Goal: Information Seeking & Learning: Learn about a topic

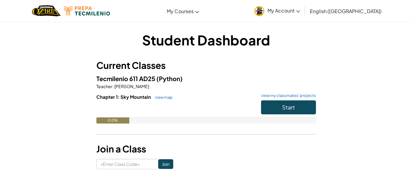
scroll to position [27, 0]
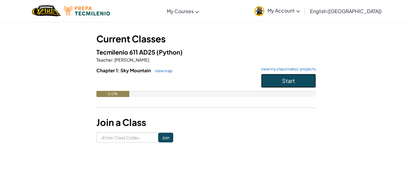
click at [277, 85] on button "Start" at bounding box center [288, 81] width 55 height 14
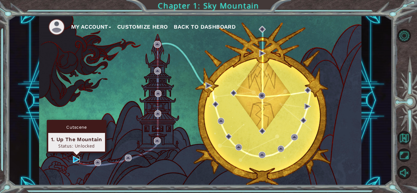
click at [75, 158] on img at bounding box center [76, 159] width 7 height 7
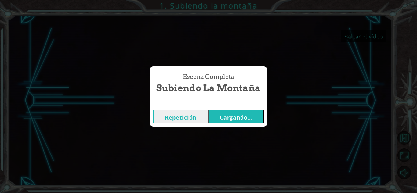
click at [230, 113] on button "Cargando..." at bounding box center [236, 117] width 56 height 14
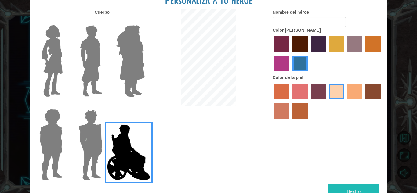
click at [284, 63] on label "color de cabello violeta rojo medio" at bounding box center [281, 63] width 15 height 15
click at [382, 54] on input "color de cabello violeta rojo medio" at bounding box center [382, 54] width 0 height 0
click at [302, 42] on label "color de pelo granate" at bounding box center [299, 43] width 15 height 15
click at [290, 54] on input "color de pelo granate" at bounding box center [290, 54] width 0 height 0
click at [349, 89] on label "color de piel de tacao" at bounding box center [354, 91] width 15 height 15
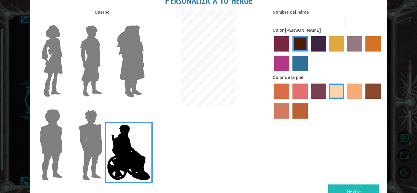
click at [345, 101] on input "color de piel de tacao" at bounding box center [345, 101] width 0 height 0
click at [288, 94] on label "color de piel de sorbus" at bounding box center [281, 91] width 15 height 15
click at [272, 101] on input "color de piel de sorbus" at bounding box center [272, 101] width 0 height 0
click at [299, 96] on label "color de piel frily" at bounding box center [299, 91] width 15 height 15
click at [290, 101] on input "color de piel frily" at bounding box center [290, 101] width 0 height 0
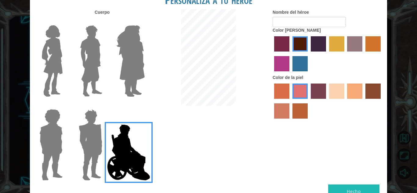
click at [326, 91] on label "color de piel tosca" at bounding box center [318, 91] width 15 height 15
click at [309, 101] on input "color de piel tosca" at bounding box center [309, 101] width 0 height 0
click at [342, 96] on label "color de piel de playa de arena" at bounding box center [336, 91] width 15 height 15
click at [327, 101] on input "color de piel de playa de arena" at bounding box center [327, 101] width 0 height 0
click at [278, 112] on label "color de piel arena ardiente" at bounding box center [281, 110] width 15 height 15
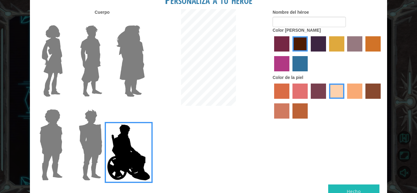
click at [382, 101] on input "color de piel arena ardiente" at bounding box center [382, 101] width 0 height 0
click at [351, 88] on label "color de piel de tacao" at bounding box center [354, 91] width 15 height 15
click at [345, 101] on input "color de piel de tacao" at bounding box center [345, 101] width 0 height 0
drag, startPoint x: 284, startPoint y: 116, endPoint x: 249, endPoint y: 117, distance: 34.2
click at [249, 117] on div "Cuerpo Nombre del héroe Color [PERSON_NAME] Color de la piel" at bounding box center [208, 96] width 357 height 175
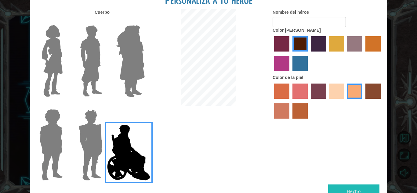
click at [298, 94] on label "color de piel frily" at bounding box center [299, 91] width 15 height 15
click at [290, 101] on input "color de piel frily" at bounding box center [290, 101] width 0 height 0
click at [283, 112] on label "color de piel arena ardiente" at bounding box center [281, 110] width 15 height 15
click at [382, 101] on input "color de piel arena ardiente" at bounding box center [382, 101] width 0 height 0
click at [333, 89] on label "color de piel de playa de arena" at bounding box center [336, 91] width 15 height 15
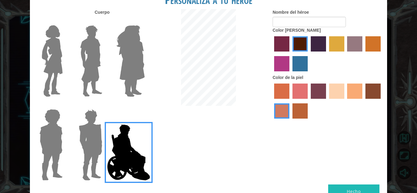
click at [327, 101] on input "color de piel de playa de arena" at bounding box center [327, 101] width 0 height 0
click at [49, 65] on img at bounding box center [52, 61] width 26 height 76
click at [65, 21] on input "Héroe Connie" at bounding box center [65, 21] width 0 height 0
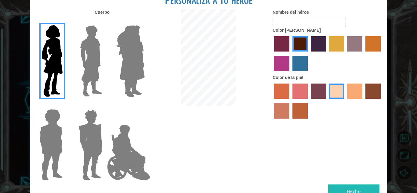
click at [75, 56] on label at bounding box center [89, 61] width 31 height 76
click at [105, 21] on input "El héroe Lars" at bounding box center [105, 21] width 0 height 0
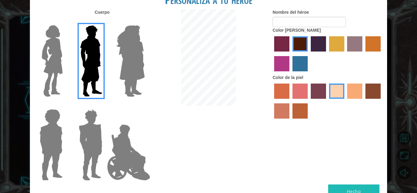
click at [129, 65] on img at bounding box center [130, 61] width 33 height 76
click at [144, 21] on input "Amatista heroica" at bounding box center [144, 21] width 0 height 0
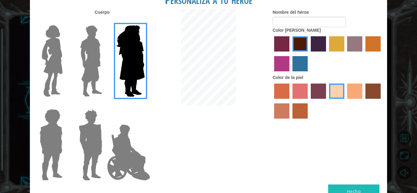
click at [55, 125] on img at bounding box center [51, 145] width 28 height 76
click at [65, 105] on input "Héroe Steven" at bounding box center [65, 105] width 0 height 0
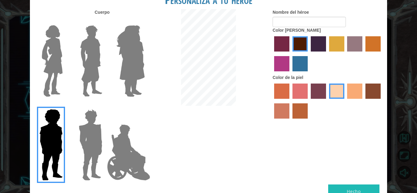
click at [93, 121] on img at bounding box center [90, 145] width 28 height 76
click at [105, 105] on input "Granate héroe" at bounding box center [105, 105] width 0 height 0
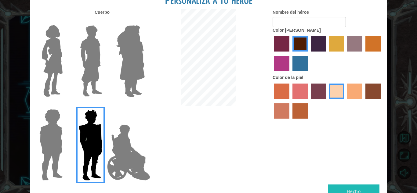
click at [119, 142] on img at bounding box center [129, 152] width 48 height 61
click at [144, 105] on input "Héroe Jamie" at bounding box center [144, 105] width 0 height 0
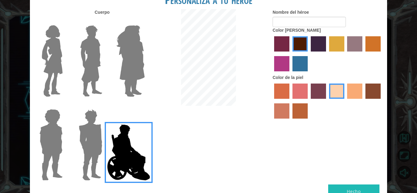
click at [63, 47] on img at bounding box center [52, 61] width 26 height 76
click at [65, 21] on input "Héroe Connie" at bounding box center [65, 21] width 0 height 0
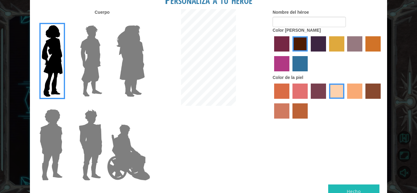
click at [139, 64] on img at bounding box center [130, 61] width 33 height 76
click at [144, 21] on input "Amatista heroica" at bounding box center [144, 21] width 0 height 0
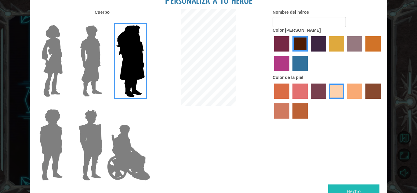
click at [73, 64] on div at bounding box center [90, 59] width 40 height 84
click at [85, 62] on img at bounding box center [91, 61] width 27 height 76
click at [105, 21] on input "El héroe Lars" at bounding box center [105, 21] width 0 height 0
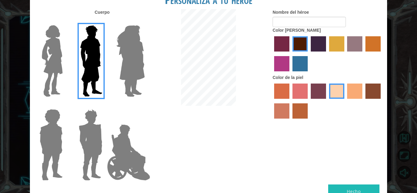
click at [51, 63] on img at bounding box center [52, 61] width 26 height 76
click at [65, 21] on input "Héroe Connie" at bounding box center [65, 21] width 0 height 0
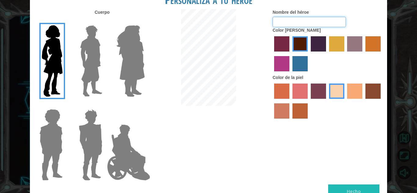
click at [308, 24] on input "Nombre del héroe" at bounding box center [309, 22] width 73 height 10
type input "[PERSON_NAME]"
click at [343, 186] on button "Hecho" at bounding box center [353, 192] width 51 height 14
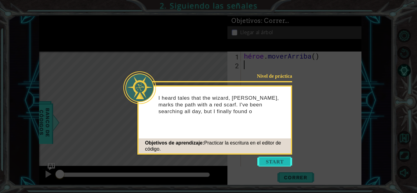
click at [271, 160] on button "Comenzar" at bounding box center [274, 162] width 35 height 10
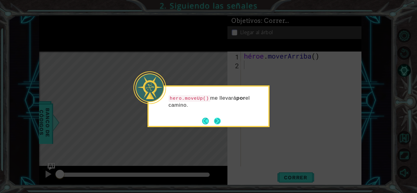
click at [217, 119] on button "Próximo" at bounding box center [217, 121] width 7 height 7
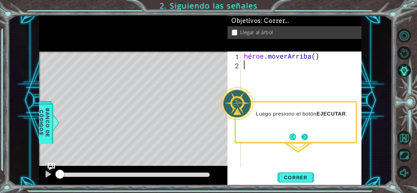
click at [305, 137] on button "Próximo" at bounding box center [304, 136] width 7 height 7
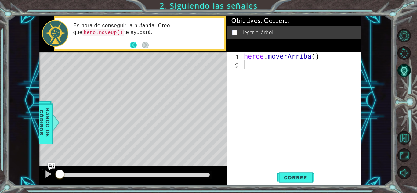
click at [133, 43] on button "Atrás" at bounding box center [136, 45] width 12 height 7
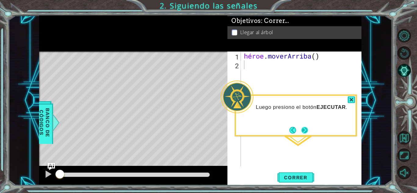
click at [307, 135] on div "Luego presiono el botón EJECUTAR ." at bounding box center [296, 116] width 122 height 42
click at [303, 130] on button "Próximo" at bounding box center [304, 130] width 7 height 7
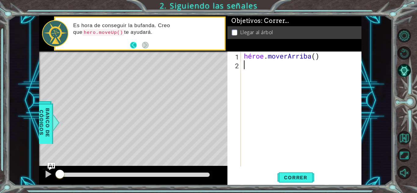
click at [132, 45] on button "Atrás" at bounding box center [136, 45] width 12 height 7
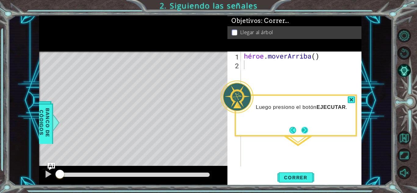
click at [304, 133] on button "Próximo" at bounding box center [304, 130] width 7 height 7
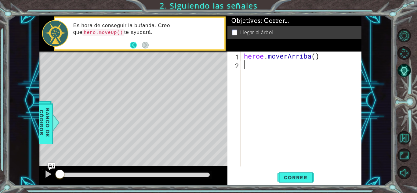
click at [132, 45] on button "Atrás" at bounding box center [136, 45] width 12 height 7
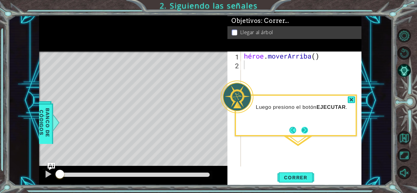
click at [307, 128] on button "Próximo" at bounding box center [304, 130] width 7 height 7
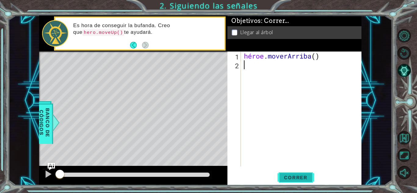
click at [302, 175] on font "Correr" at bounding box center [296, 178] width 24 height 6
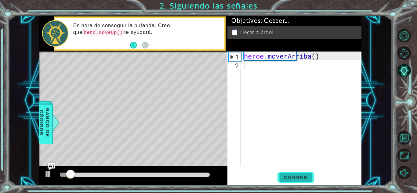
click at [302, 175] on font "Correr" at bounding box center [296, 178] width 24 height 6
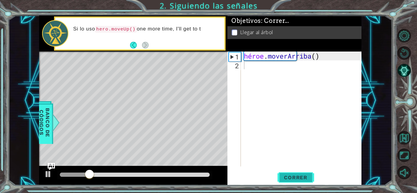
click at [304, 175] on font "Correr" at bounding box center [296, 178] width 24 height 6
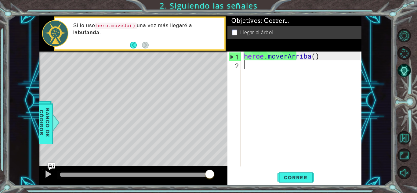
type textarea "W"
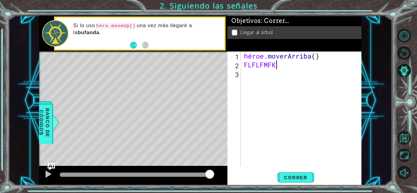
scroll to position [0, 0]
type textarea "F"
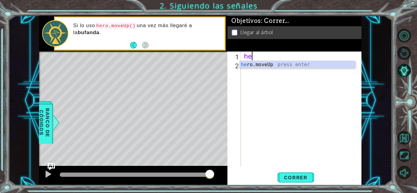
type textarea "h"
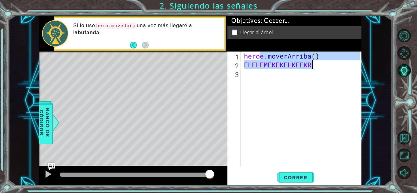
click at [316, 64] on div "héroe . moverArriba ( ) FLFLFMFKFKELKEEKR" at bounding box center [301, 109] width 117 height 115
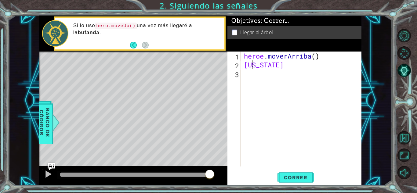
type textarea "F"
type textarea "FLFLFMFKFKELKEEK"
type textarea "W"
click at [273, 63] on div "héroe . moverArriba ( )" at bounding box center [303, 118] width 120 height 133
click at [331, 57] on div "héroe . moverArriba ( )" at bounding box center [303, 118] width 120 height 133
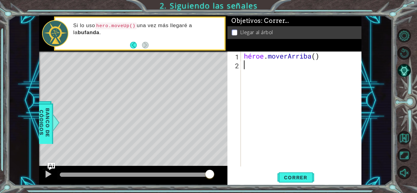
type textarea "hero.moveUp()"
click at [331, 57] on div "héroe . moverArriba ( )" at bounding box center [303, 118] width 120 height 133
click at [331, 57] on div "héroe . moverArriba ( )" at bounding box center [301, 109] width 117 height 115
click at [318, 64] on div "héroe . moverArriba ( )" at bounding box center [303, 118] width 120 height 133
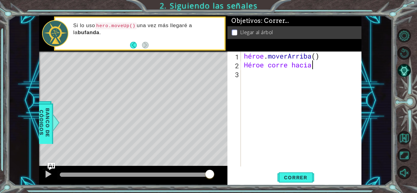
click at [325, 69] on div "héroe . [GEOGRAPHIC_DATA] ( ) Héroe corre hacia" at bounding box center [303, 118] width 120 height 133
click at [327, 68] on div "héroe . [GEOGRAPHIC_DATA] ( ) Héroe corre hacia" at bounding box center [303, 118] width 120 height 133
click at [343, 67] on div "héroe . [PERSON_NAME] ( ) El héroe corre hacia" at bounding box center [303, 118] width 120 height 133
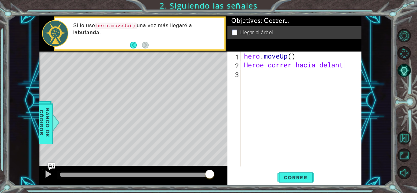
type textarea "Heroe correr hacia delante"
click at [273, 74] on div "héroe . moverArriba ( ) Héroe corre hacia delante" at bounding box center [303, 118] width 120 height 133
click at [133, 44] on button "Atrás" at bounding box center [136, 45] width 12 height 7
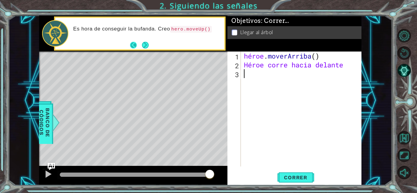
click at [134, 43] on button "Atrás" at bounding box center [136, 45] width 12 height 7
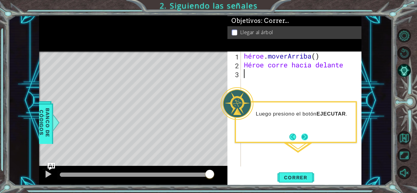
click at [307, 134] on button "Próximo" at bounding box center [304, 137] width 7 height 7
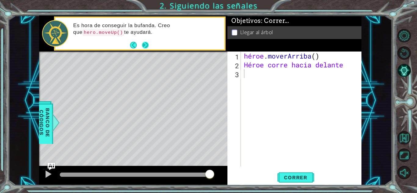
click at [146, 42] on button "Próximo" at bounding box center [145, 45] width 7 height 7
drag, startPoint x: 123, startPoint y: 58, endPoint x: 145, endPoint y: 97, distance: 44.8
click at [145, 97] on div "Mapa de niveles" at bounding box center [180, 142] width 282 height 180
click at [135, 97] on div "Mapa de niveles" at bounding box center [180, 142] width 282 height 180
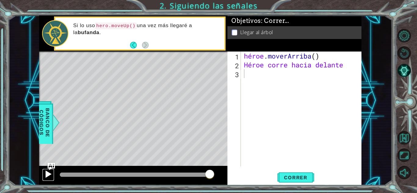
click at [51, 173] on div at bounding box center [48, 174] width 8 height 8
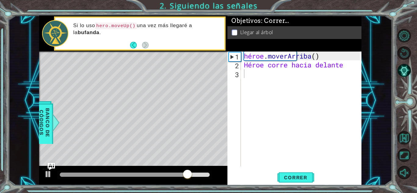
click at [113, 77] on div "Mapa de niveles" at bounding box center [180, 142] width 282 height 180
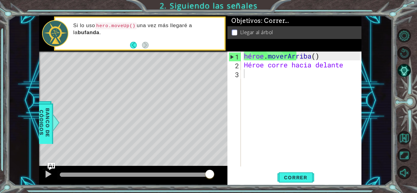
drag, startPoint x: 138, startPoint y: 102, endPoint x: 135, endPoint y: 68, distance: 33.7
click at [135, 68] on div "Mapa de niveles" at bounding box center [180, 142] width 282 height 180
click at [239, 57] on div "1" at bounding box center [235, 56] width 12 height 9
click at [238, 56] on font "1" at bounding box center [237, 56] width 4 height 9
type textarea "hero.moveUp()"
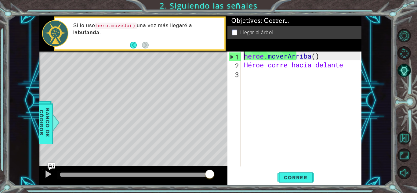
click at [206, 108] on div "Mapa de niveles" at bounding box center [180, 142] width 282 height 180
click at [208, 109] on div "Mapa de niveles" at bounding box center [180, 142] width 282 height 180
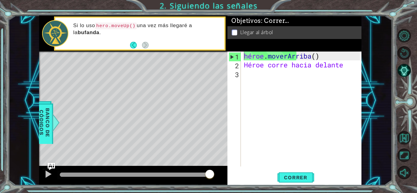
drag, startPoint x: 208, startPoint y: 109, endPoint x: 235, endPoint y: 31, distance: 82.5
click at [235, 31] on div "1 [DEMOGRAPHIC_DATA] XXXXXXXXXXXXXXXXXXXXXXXXXXXXXXXXXXXXXXXXXXXXXXXXXXXXXXXXXX…" at bounding box center [200, 101] width 322 height 170
click at [235, 31] on p at bounding box center [234, 33] width 5 height 6
click at [259, 76] on div "héroe . moverArriba ( ) Héroe corre hacia delante" at bounding box center [303, 118] width 120 height 133
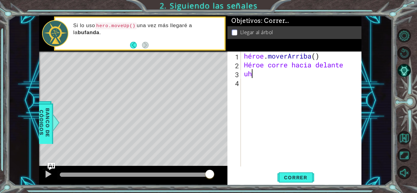
type textarea "u"
type textarea "j"
type textarea "i"
click at [402, 71] on button "Sugerencia de IA" at bounding box center [403, 70] width 13 height 13
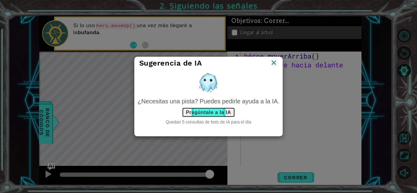
click at [211, 110] on font "Pregúntale a la IA" at bounding box center [208, 112] width 45 height 5
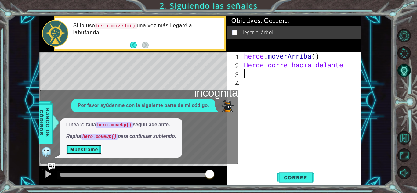
click at [81, 147] on font "Muéstrame" at bounding box center [84, 149] width 28 height 5
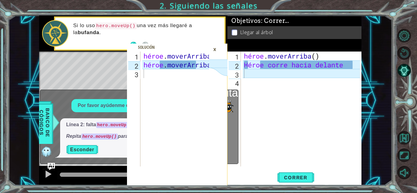
type textarea "hero.moveUp()"
click at [182, 65] on div "héroe . [PERSON_NAME] ( ) héroe . [GEOGRAPHIC_DATA] ( )" at bounding box center [177, 118] width 70 height 133
click at [279, 135] on div "héroe . moverArriba ( ) Héroe corre hacia delante" at bounding box center [303, 118] width 120 height 133
click at [298, 66] on div "héroe . moverArriba ( ) Héroe corre hacia delante" at bounding box center [303, 118] width 120 height 133
click at [340, 67] on div "héroe . moverArriba ( ) Héroe corre hacia delante" at bounding box center [303, 118] width 120 height 133
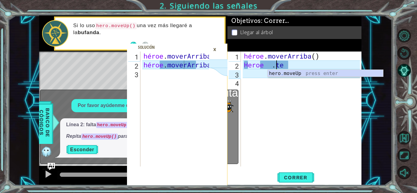
scroll to position [0, 1]
click at [326, 75] on div "héroe . mover hacia arriba presiona enter" at bounding box center [325, 81] width 115 height 22
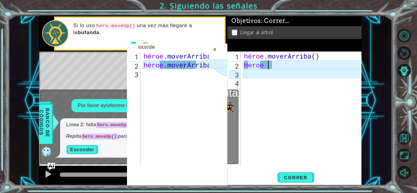
scroll to position [0, 0]
type textarea "H"
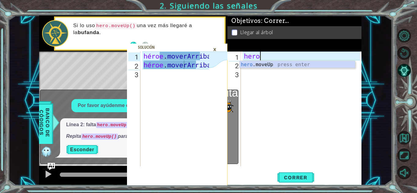
type textarea "h"
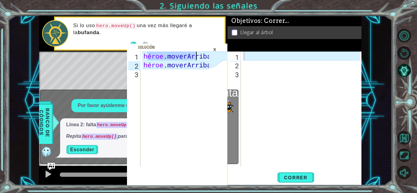
drag, startPoint x: 148, startPoint y: 52, endPoint x: 217, endPoint y: 52, distance: 69.0
click at [217, 52] on div "hero.moveUp() 1 2 3 héroe . [PERSON_NAME] ( ) héroe . moverArriba ( ) [DEMOGRAP…" at bounding box center [177, 119] width 100 height 134
click at [210, 62] on icon at bounding box center [218, 60] width 19 height 16
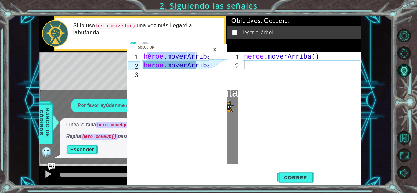
click at [257, 64] on div "héroe . moverArriba ( )" at bounding box center [303, 118] width 120 height 133
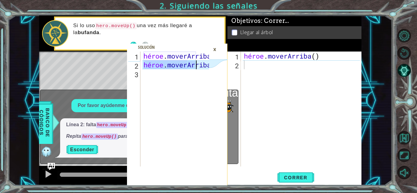
drag, startPoint x: 144, startPoint y: 65, endPoint x: 230, endPoint y: 67, distance: 86.1
click at [230, 67] on div "hero.moveUp() 1 2 3 héroe . [PERSON_NAME] ( ) héroe . moverArriba ( ) [DEMOGRAP…" at bounding box center [200, 101] width 322 height 170
click at [208, 70] on div "héroe . [PERSON_NAME] ( ) héroe . [GEOGRAPHIC_DATA] ( )" at bounding box center [177, 118] width 70 height 133
drag, startPoint x: 208, startPoint y: 61, endPoint x: 120, endPoint y: 66, distance: 88.6
click at [120, 66] on div "1 2 3 héroe . [PERSON_NAME] ( ) héroe . moverArriba ( ) [DEMOGRAPHIC_DATA] XXXX…" at bounding box center [200, 101] width 322 height 170
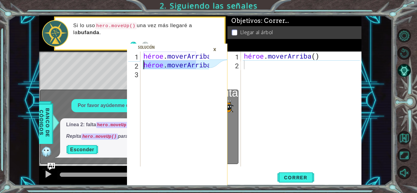
type textarea "hero.moveUp()"
click at [213, 83] on icon at bounding box center [218, 119] width 18 height 134
click at [262, 71] on div "héroe . moverArriba ( )" at bounding box center [303, 118] width 120 height 133
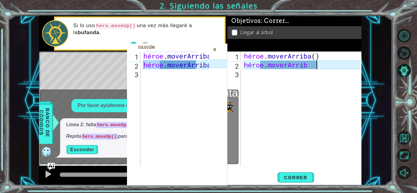
scroll to position [0, 3]
click at [304, 173] on button "Correr" at bounding box center [295, 177] width 37 height 13
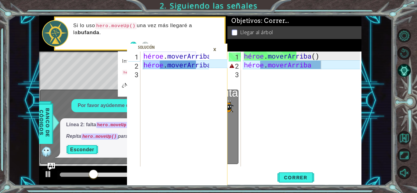
click at [214, 50] on font "×" at bounding box center [214, 50] width 3 height 10
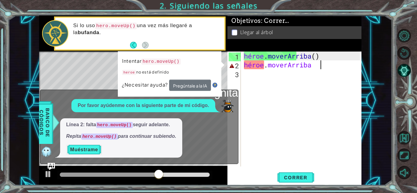
click at [329, 69] on div "héroe . [PERSON_NAME] ( ) héroe . [GEOGRAPHIC_DATA]" at bounding box center [303, 118] width 120 height 133
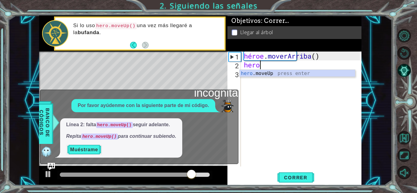
scroll to position [0, 0]
type textarea "her"
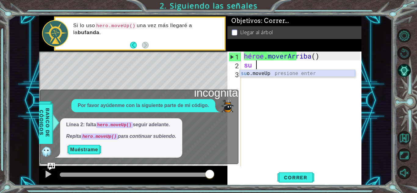
click at [330, 74] on div "su o.moveUp presione enter" at bounding box center [297, 81] width 115 height 22
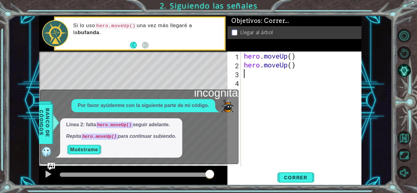
scroll to position [0, 0]
type textarea "0"
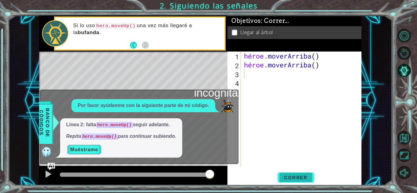
click at [298, 175] on font "Correr" at bounding box center [296, 178] width 24 height 6
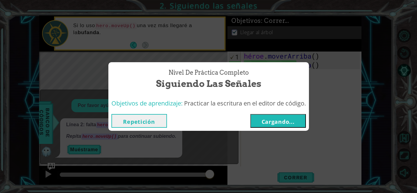
click at [262, 117] on button "Cargando..." at bounding box center [278, 121] width 56 height 14
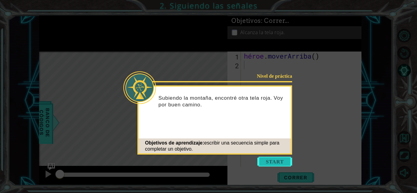
click at [280, 159] on button "Comenzar" at bounding box center [274, 162] width 35 height 10
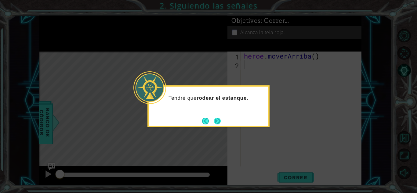
click at [217, 122] on button "Próximo" at bounding box center [217, 121] width 7 height 7
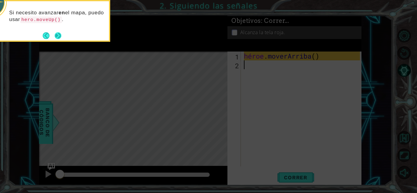
click at [61, 35] on button "Próximo" at bounding box center [58, 35] width 7 height 7
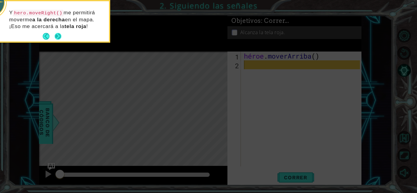
click at [61, 35] on button "Próximo" at bounding box center [58, 36] width 7 height 7
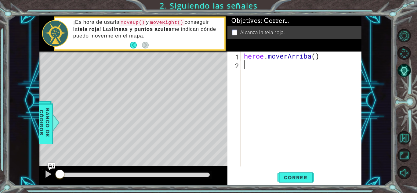
click at [158, 18] on div "¡Es hora de usarla moveUp() y moveRight() conseguir la tela roja ! Las líneas y…" at bounding box center [146, 33] width 155 height 35
drag, startPoint x: 152, startPoint y: 20, endPoint x: 180, endPoint y: 21, distance: 28.1
click at [180, 21] on code "moveRight()" at bounding box center [167, 22] width 36 height 7
drag, startPoint x: 180, startPoint y: 21, endPoint x: 154, endPoint y: 19, distance: 26.6
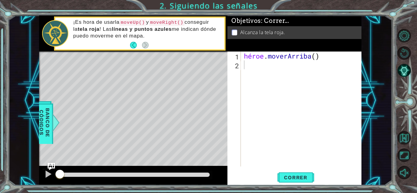
click at [154, 19] on code "moveRight()" at bounding box center [167, 22] width 36 height 7
click at [247, 66] on div "héroe . moverArriba ( )" at bounding box center [303, 118] width 120 height 133
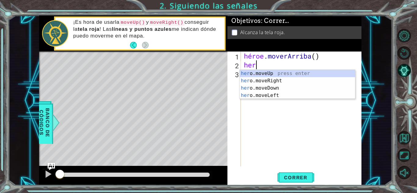
type textarea "heroe"
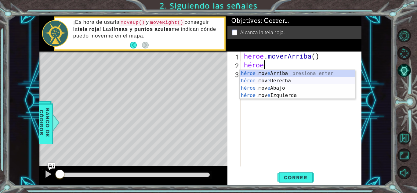
click at [272, 83] on div "héroe .mov e Arriba presiona enter héroe .mov e [PERSON_NAME] Presione Enter hé…" at bounding box center [297, 92] width 115 height 44
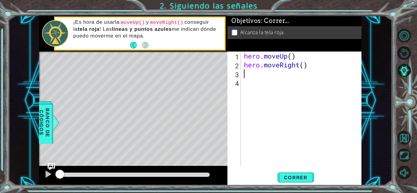
scroll to position [0, 0]
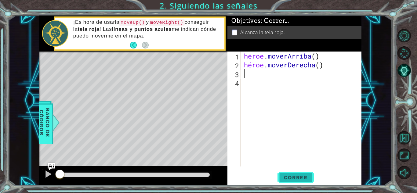
click at [298, 177] on font "Correr" at bounding box center [296, 178] width 24 height 6
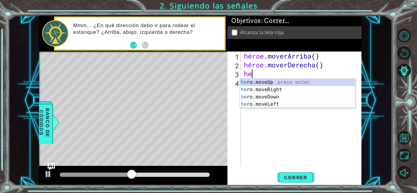
type textarea "her"
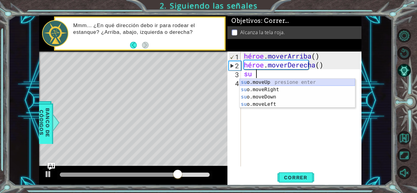
click at [270, 84] on div "su o.moveUp presione enter su o.moveRight Presione Enter su o.moveDown Presione…" at bounding box center [297, 101] width 115 height 44
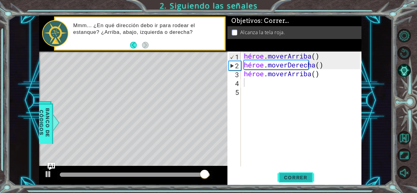
click at [306, 181] on button "Correr" at bounding box center [295, 177] width 37 height 13
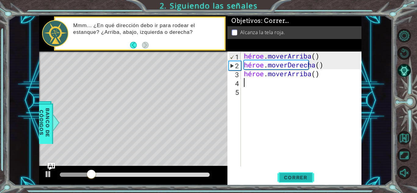
click at [302, 177] on font "Correr" at bounding box center [296, 178] width 24 height 6
click at [253, 76] on div "héroe . [PERSON_NAME] ( ) héroe . moverDerecha ( ) héroe . [GEOGRAPHIC_DATA] ( )" at bounding box center [303, 118] width 120 height 133
type textarea "hero.moveUp()"
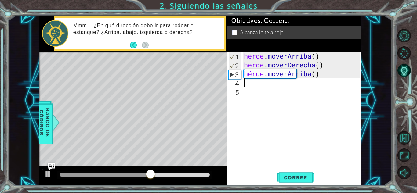
click at [264, 84] on div "héroe . [PERSON_NAME] ( ) héroe . moverDerecha ( ) héroe . [GEOGRAPHIC_DATA] ( )" at bounding box center [303, 118] width 120 height 133
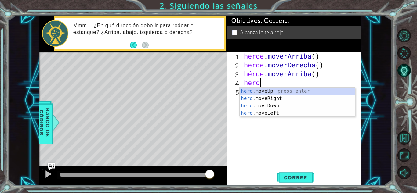
scroll to position [0, 1]
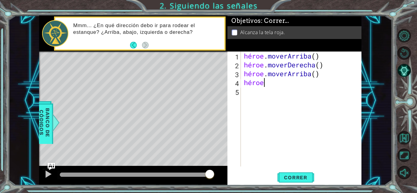
click at [264, 84] on div "héroe . [PERSON_NAME] ( ) héroe . moverDerecha ( ) héroe . [PERSON_NAME] ( ) hé…" at bounding box center [303, 118] width 120 height 133
type textarea "hero ."
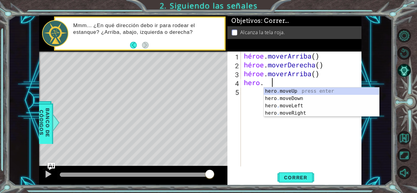
scroll to position [0, 1]
click at [299, 91] on div "héroe . mover hacia arriba presiona enter héroe . moverAbajo Presione Enter hér…" at bounding box center [321, 110] width 115 height 44
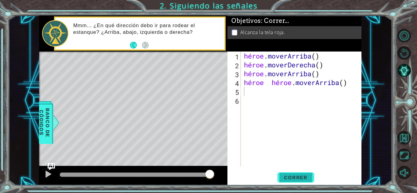
click at [310, 171] on button "Correr" at bounding box center [295, 177] width 37 height 13
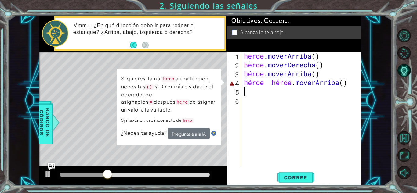
click at [336, 85] on div "héroe . [PERSON_NAME] ( ) héroe . moverDerecha ( ) héroe . [PERSON_NAME] ( ) hé…" at bounding box center [303, 118] width 120 height 133
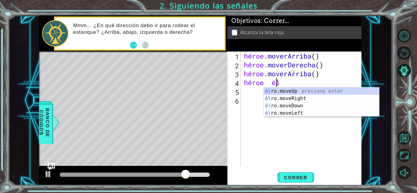
click at [298, 84] on div "héroe . [PERSON_NAME] ( ) héroe . moverDerecha ( ) héroe . [PERSON_NAME] ( ) hé…" at bounding box center [303, 118] width 120 height 133
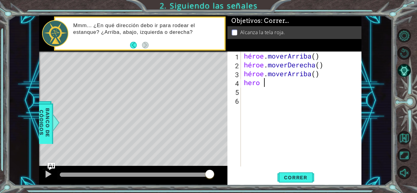
type textarea "hero"
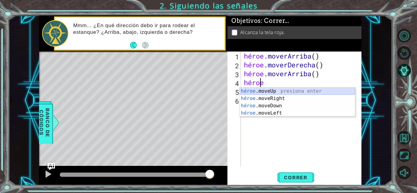
click at [270, 91] on div "héroe .moveUp presiona enter héroe .moveRight Presione Enter héroe .moveDown Pr…" at bounding box center [297, 110] width 115 height 44
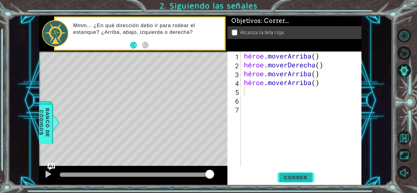
click at [299, 179] on font "Correr" at bounding box center [296, 178] width 24 height 6
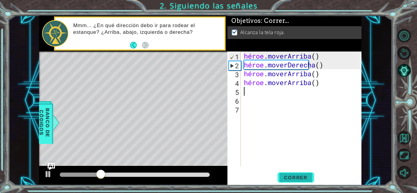
click at [286, 177] on font "Correr" at bounding box center [296, 178] width 24 height 6
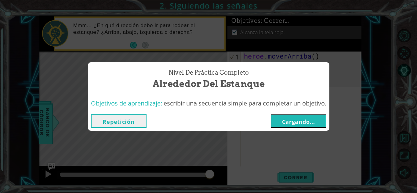
click at [280, 121] on button "Cargando..." at bounding box center [299, 121] width 56 height 14
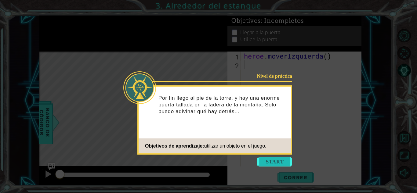
click at [267, 161] on button "Comenzar" at bounding box center [274, 162] width 35 height 10
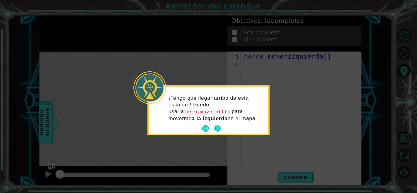
click at [215, 130] on button "Próximo" at bounding box center [217, 128] width 7 height 7
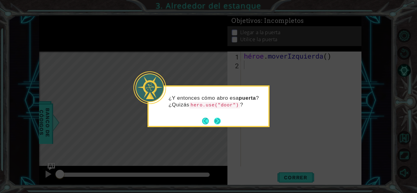
click at [219, 121] on button "Próximo" at bounding box center [217, 121] width 7 height 7
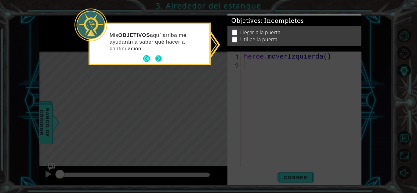
click at [158, 57] on button "Próximo" at bounding box center [158, 58] width 7 height 7
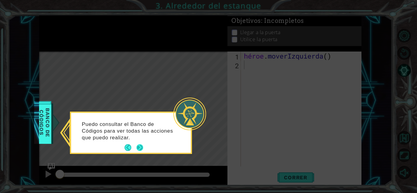
click at [136, 146] on button "Próximo" at bounding box center [139, 147] width 7 height 7
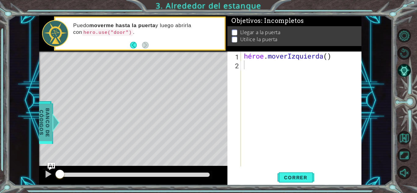
click at [42, 126] on font "Banco de códigos" at bounding box center [38, 122] width 12 height 29
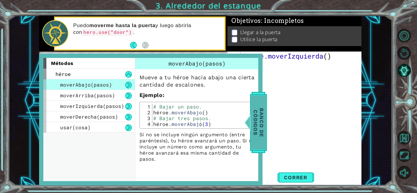
click at [246, 118] on div at bounding box center [242, 123] width 8 height 18
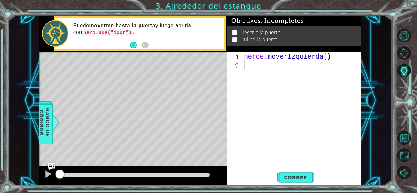
click at [260, 65] on div "héroe . [GEOGRAPHIC_DATA] ( )" at bounding box center [303, 118] width 120 height 133
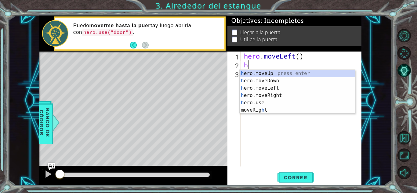
type textarea "he"
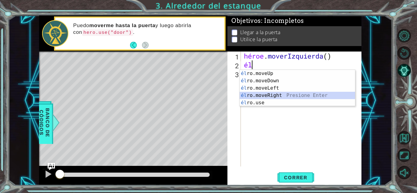
click at [282, 94] on div "él ro.moveUp presiona enter él ro.moveDown Presione Enter él ro.moveLeft Presio…" at bounding box center [297, 95] width 115 height 51
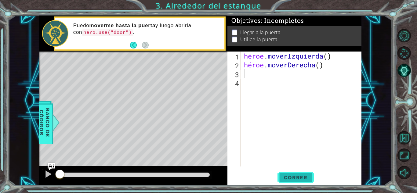
click at [291, 180] on font "Correr" at bounding box center [296, 178] width 24 height 6
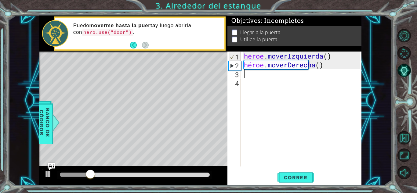
click at [316, 68] on div "héroe . moverIzquierda ( ) héroe . moverDerecha ( )" at bounding box center [303, 118] width 120 height 133
click at [323, 65] on div "héroe . moverIzquierda ( ) héroe . moverDerecha ( )" at bounding box center [303, 118] width 120 height 133
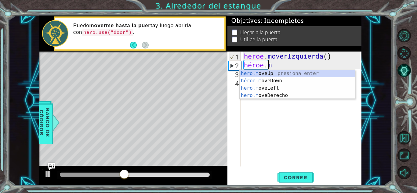
type textarea "hero."
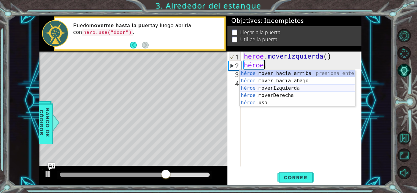
click at [296, 89] on div "héroe. mover hacia arriba presiona enter héroe. mover hacia abajo Presione Ente…" at bounding box center [297, 95] width 115 height 51
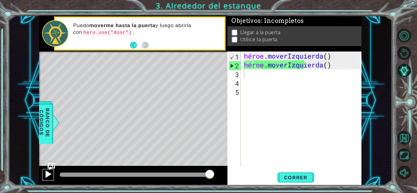
click at [46, 172] on div at bounding box center [48, 174] width 8 height 8
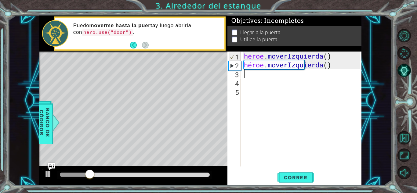
click at [327, 65] on div "héroe . moverIzquierda ( ) héroe . [GEOGRAPHIC_DATA] ( )" at bounding box center [303, 118] width 120 height 133
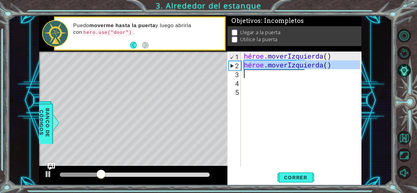
click at [327, 65] on div "héroe . moverIzquierda ( ) héroe . [GEOGRAPHIC_DATA] ( )" at bounding box center [303, 118] width 120 height 133
type textarea "hero.moveLeft()"
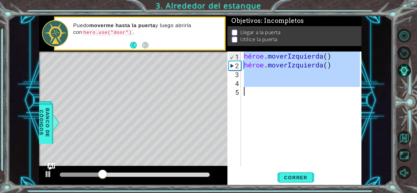
click at [327, 65] on div "héroe . moverIzquierda ( ) héroe . [GEOGRAPHIC_DATA] ( )" at bounding box center [303, 118] width 120 height 133
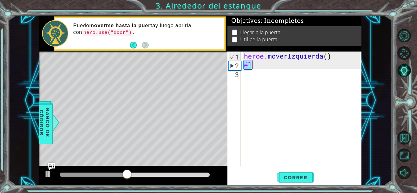
type textarea "h"
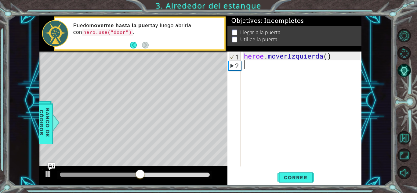
click at [327, 65] on div "héroe . [GEOGRAPHIC_DATA] ( )" at bounding box center [303, 118] width 120 height 133
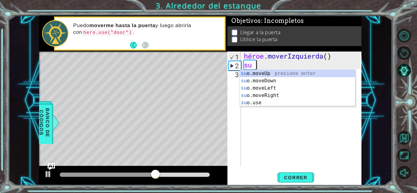
type textarea "hero"
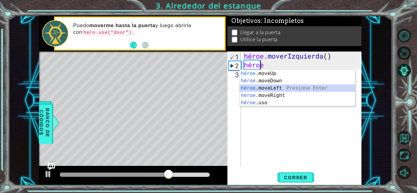
click at [284, 86] on div "héroe .moveUp presiona enter héroe .moveDown Presione Enter héroe .moveLeft Pre…" at bounding box center [297, 95] width 115 height 51
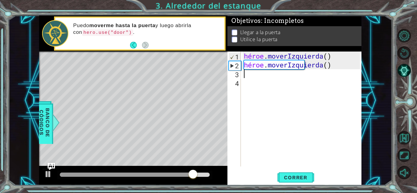
click at [242, 68] on div "1 2 3 4 héroe . moverIzquierda ( ) héroe . moverIzquierda ( ) [DEMOGRAPHIC_DATA…" at bounding box center [293, 109] width 132 height 115
click at [241, 68] on div "1 2 3 4 héroe . moverIzquierda ( ) héroe . moverIzquierda ( ) [DEMOGRAPHIC_DATA…" at bounding box center [293, 109] width 132 height 115
click at [237, 65] on font "2" at bounding box center [237, 65] width 4 height 9
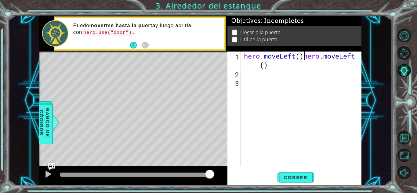
click at [304, 64] on div "hero . moveLeft ( ) hero . moveLeft ( )" at bounding box center [303, 123] width 120 height 142
type textarea "hero.moveLeft()hero.moveLeft("
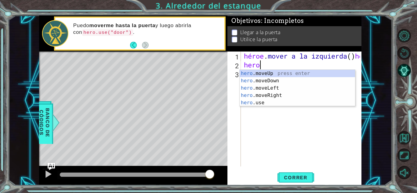
type textarea "heroe"
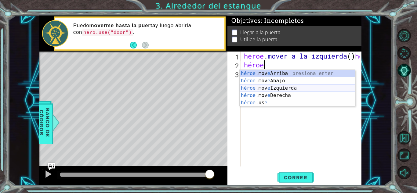
click at [295, 92] on div "héroe .mov e Arriba presiona enter héroe .mov e Abajo Presione Enter héroe .mov…" at bounding box center [297, 95] width 115 height 51
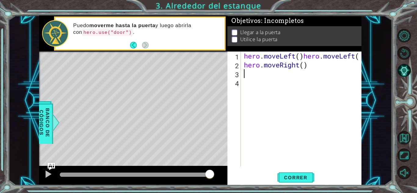
scroll to position [0, 0]
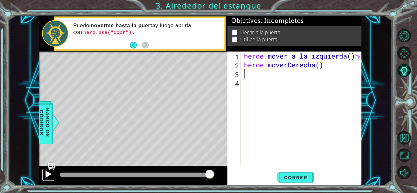
click at [46, 173] on div at bounding box center [48, 174] width 8 height 8
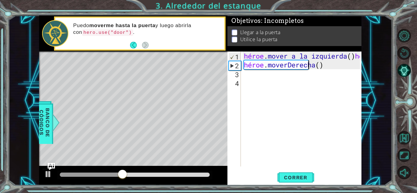
click at [322, 69] on div "héroe . mover a la izquierda ( ) héroe . mover a la izquierda ( héroe . moverDe…" at bounding box center [303, 118] width 120 height 133
click at [330, 60] on div "héroe . mover a la izquierda ( ) héroe . mover a la izquierda ( héroe . moverDe…" at bounding box center [303, 118] width 120 height 133
drag, startPoint x: 328, startPoint y: 64, endPoint x: 245, endPoint y: 62, distance: 83.4
click at [245, 62] on div "héroe . mover a la izquierda ( ) héroe . mover a la izquierda ( héroe . moverDe…" at bounding box center [303, 118] width 120 height 133
type textarea "hero.moveRight()"
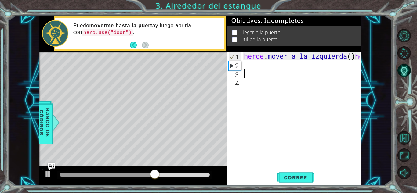
click at [319, 71] on div "héroe . mover a la izquierda ( ) héroe . mover a la izquierda (" at bounding box center [303, 118] width 120 height 133
click at [291, 63] on div "héroe . mover a la izquierda ( ) héroe . mover a la izquierda (" at bounding box center [303, 118] width 120 height 133
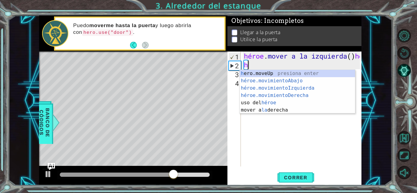
type textarea "he"
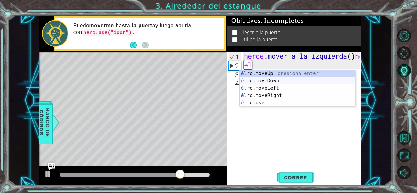
click at [272, 81] on div "él ro.moveUp presiona enter él ro.moveDown Presione Enter él ro.moveLeft Presio…" at bounding box center [297, 95] width 115 height 51
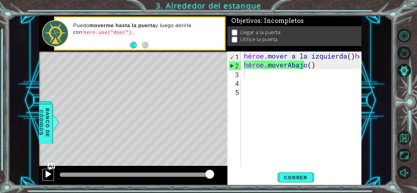
click at [47, 174] on div at bounding box center [48, 174] width 8 height 8
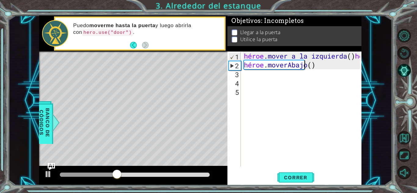
click at [317, 62] on div "héroe . mover a la izquierda ( ) héroe . mover a la izquierda ( héroe . moverAb…" at bounding box center [303, 118] width 120 height 133
click at [312, 66] on div "héroe . mover a la izquierda ( ) héroe . mover a la izquierda ( héroe . moverAb…" at bounding box center [303, 118] width 120 height 133
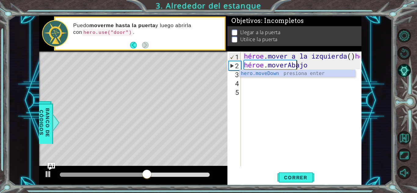
click at [309, 66] on div "héroe . mover a la izquierda ( ) héroe . mover a la izquierda ( héroe . moverAb…" at bounding box center [303, 118] width 120 height 133
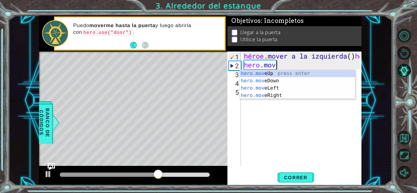
scroll to position [0, 0]
type textarea "h"
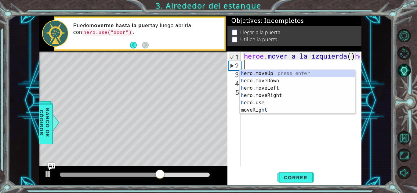
type textarea "hero.moveLeft()hero.moveL"
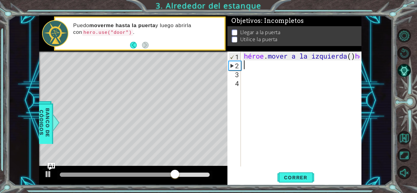
click at [301, 63] on div "héroe . mover a la izquierda ( ) héroe . moverL" at bounding box center [303, 118] width 120 height 133
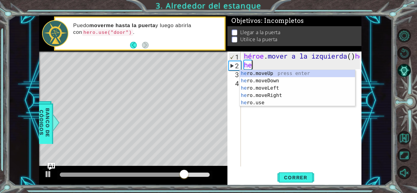
type textarea "her"
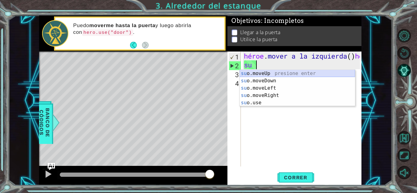
click at [276, 71] on div "su o.moveUp presione enter su o.moveDown Presione Enter su o.moveLeft Presione …" at bounding box center [297, 95] width 115 height 51
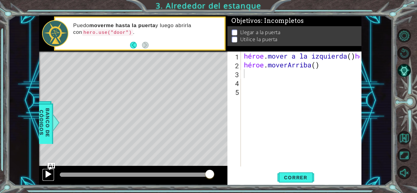
click at [49, 172] on div at bounding box center [48, 174] width 8 height 8
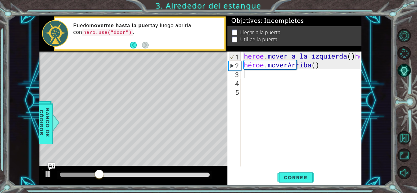
click at [113, 27] on font "moverme hasta la puerta" at bounding box center [122, 26] width 66 height 6
click at [248, 77] on div "héroe . mover a la izquierda ( ) héroe . moverL héroe . [GEOGRAPHIC_DATA] ( )" at bounding box center [303, 118] width 120 height 133
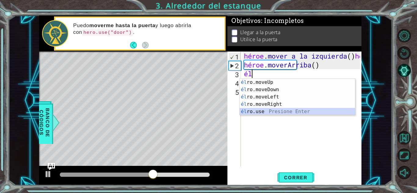
click at [259, 110] on div "él ro.moveUp presiona enter él ro.moveDown Presione Enter él ro.moveLeft Presio…" at bounding box center [297, 104] width 115 height 51
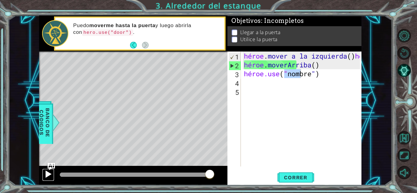
click at [45, 175] on div at bounding box center [48, 174] width 8 height 8
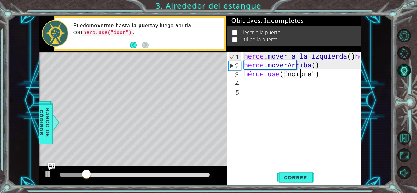
click at [321, 78] on div "héroe . mover a la izquierda ( ) héroe . moverL héroe . [PERSON_NAME] ( ) héroe…" at bounding box center [303, 118] width 120 height 133
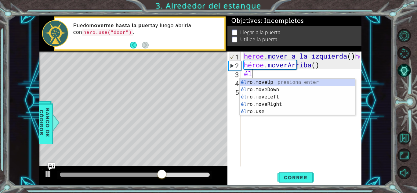
click at [349, 56] on div "héroe . mover a la izquierda ( ) héroe . moverL héroe . [GEOGRAPHIC_DATA] ( ) él" at bounding box center [303, 118] width 120 height 133
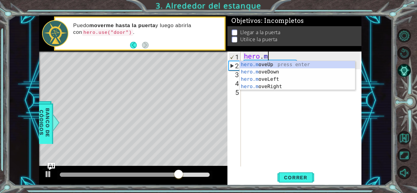
type textarea "h"
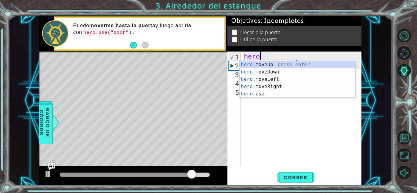
type textarea "heroe"
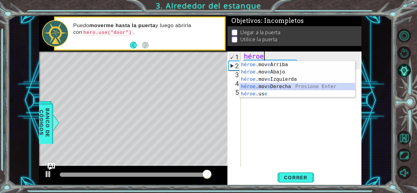
click at [256, 84] on div "héroe .mov e Arriba presiona enter héroe .mov e Abajo Presione Enter héroe .mov…" at bounding box center [297, 86] width 115 height 51
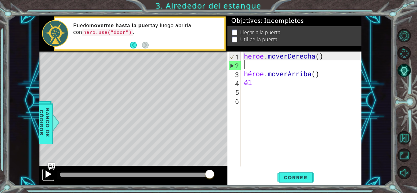
click at [47, 172] on div at bounding box center [48, 174] width 8 height 8
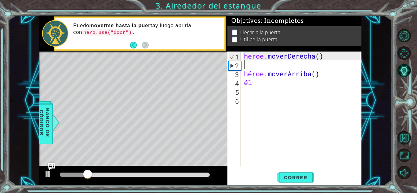
click at [316, 77] on div "héroe . moverDerecha ( ) héroe . [GEOGRAPHIC_DATA] ( ) él" at bounding box center [303, 118] width 120 height 133
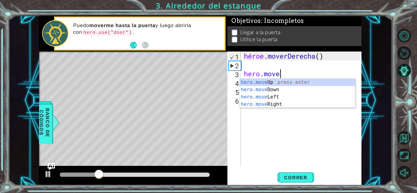
type textarea "h"
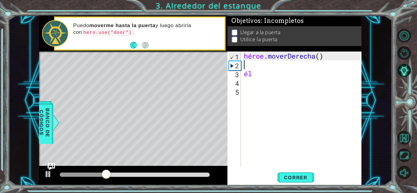
click at [277, 78] on div "héroe . moverDerecha ( ) él" at bounding box center [303, 118] width 120 height 133
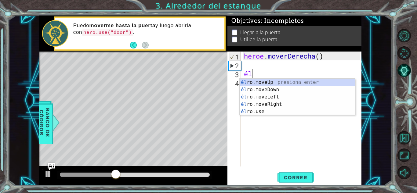
type textarea "h"
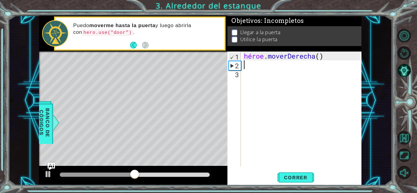
type textarea "h"
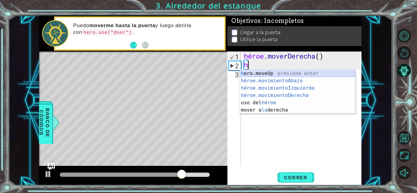
click at [271, 73] on div "h ero.moveUp presiona enter héroe.movimientoAbajo ​ Presione Enter héroe.movimi…" at bounding box center [297, 99] width 115 height 59
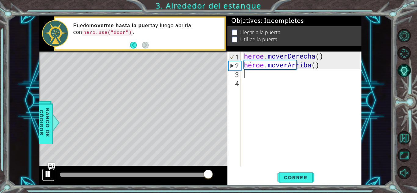
click at [0, 0] on div at bounding box center [0, 0] width 0 height 0
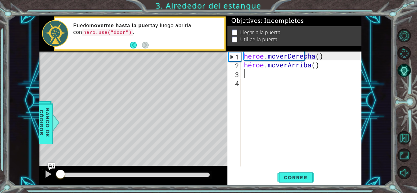
drag, startPoint x: 83, startPoint y: 172, endPoint x: 60, endPoint y: 165, distance: 24.7
click at [60, 165] on div "métodos héroe moverAbajo(pasos) moverArriba(pasos) moverIzquierda(pasos) moverD…" at bounding box center [200, 101] width 322 height 170
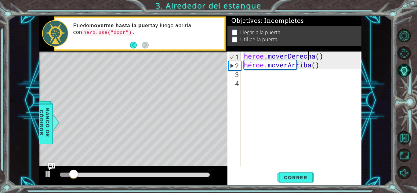
click at [321, 56] on div "héroe . moverDerecha ( ) héroe . [GEOGRAPHIC_DATA] ( )" at bounding box center [303, 118] width 120 height 133
click at [327, 58] on div "héroe . moverDerecha ( ) héroe . [GEOGRAPHIC_DATA] ( )" at bounding box center [303, 118] width 120 height 133
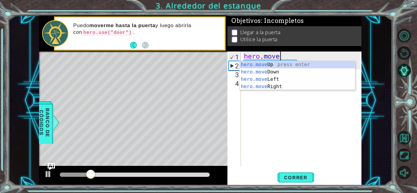
type textarea "h"
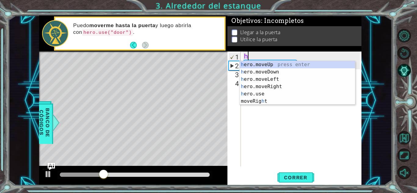
type textarea "her"
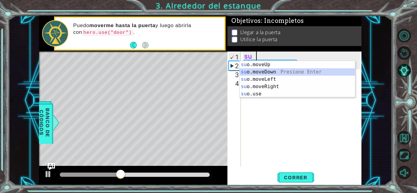
click at [278, 72] on div "su o.moveUp presione enter su o.moveDown Presione Enter su o.moveLeft Presione …" at bounding box center [297, 86] width 115 height 51
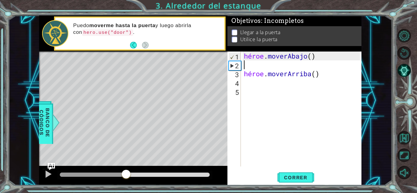
drag, startPoint x: 153, startPoint y: 173, endPoint x: 132, endPoint y: 165, distance: 22.3
click at [132, 165] on div "métodos héroe moverAbajo(pasos) moverArriba(pasos) moverIzquierda(pasos) moverD…" at bounding box center [200, 101] width 322 height 170
click at [330, 55] on div "héroe . moverAbajo ( ) héroe . [GEOGRAPHIC_DATA] ( )" at bounding box center [303, 118] width 120 height 133
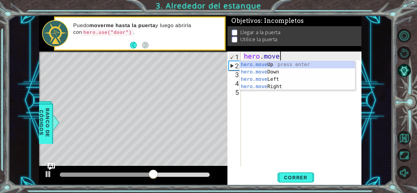
type textarea "h"
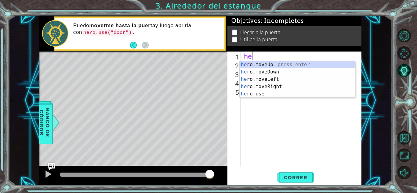
type textarea "h"
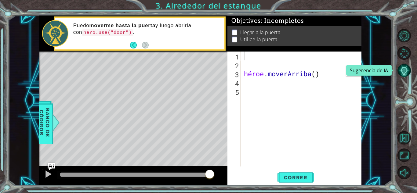
click at [400, 69] on button "Sugerencia de IA" at bounding box center [403, 70] width 13 height 13
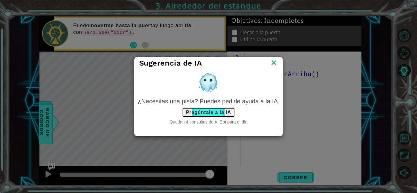
click at [217, 114] on font "Pregúntale a la IA" at bounding box center [208, 112] width 45 height 5
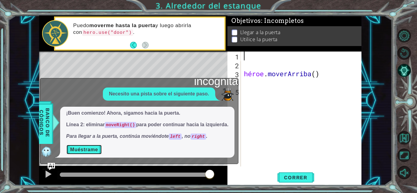
click at [75, 149] on font "Muéstrame" at bounding box center [84, 149] width 28 height 5
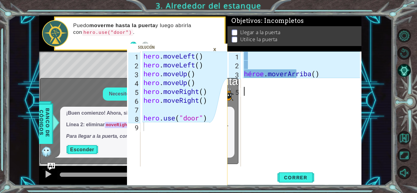
click at [260, 122] on div "héroe . moverArriba ( )" at bounding box center [303, 118] width 120 height 133
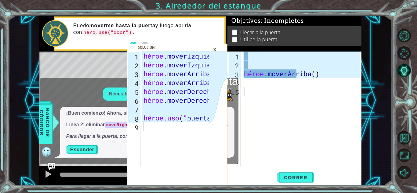
click at [242, 108] on div "1 2 3 4 5 héroe . moverArriba ( ) [DEMOGRAPHIC_DATA] XXXXXXXXXXXXXXXXXXXXXXXXXX…" at bounding box center [293, 109] width 132 height 115
click at [214, 50] on font "×" at bounding box center [214, 50] width 3 height 10
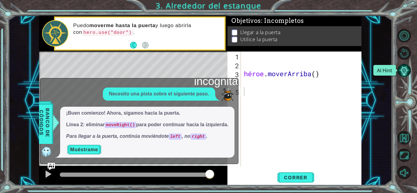
click at [405, 70] on body "1 2 3 4 5 6 7 8 9 héroe . moverIzquierda ( ) héroe . moverIzquierda ( ) héroe .…" at bounding box center [208, 96] width 417 height 193
click at [93, 148] on font "Muéstrame" at bounding box center [84, 149] width 28 height 5
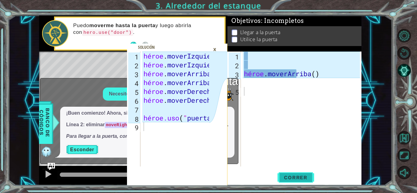
click at [291, 175] on font "Correr" at bounding box center [296, 178] width 24 height 6
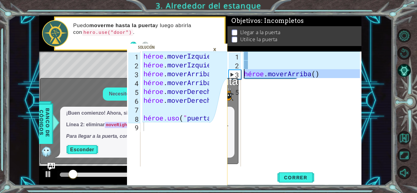
click at [234, 74] on div "3" at bounding box center [235, 74] width 12 height 9
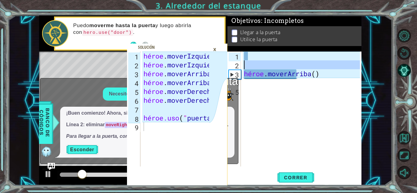
click at [234, 67] on div "2" at bounding box center [235, 65] width 12 height 9
type textarea "hero.moveUp()"
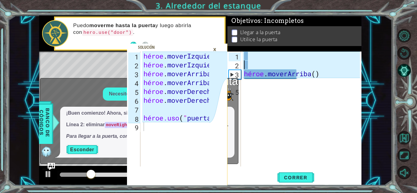
click at [237, 63] on font "2" at bounding box center [237, 65] width 4 height 9
type textarea "hero.moveUp()"
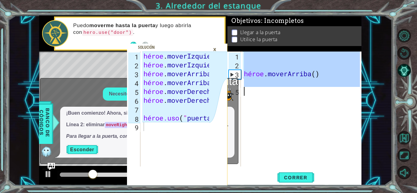
click at [237, 63] on font "2" at bounding box center [237, 65] width 4 height 9
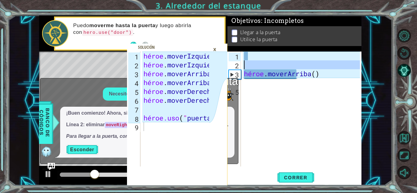
click at [237, 63] on font "2" at bounding box center [237, 65] width 4 height 9
type textarea "hero.moveUp()"
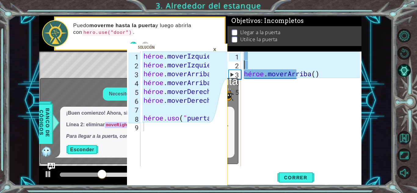
type textarea "hero.moveLeft()"
click at [184, 67] on div "héroe . moverIzquierda ( ) héroe . moverIzquierda ( ) héroe . [PERSON_NAME] ( )…" at bounding box center [177, 118] width 70 height 133
click at [233, 58] on div "1" at bounding box center [235, 56] width 12 height 9
click at [204, 61] on div "héroe . moverIzquierda ( ) héroe . moverIzquierda ( ) héroe . [PERSON_NAME] ( )…" at bounding box center [177, 118] width 70 height 133
click at [215, 48] on font "×" at bounding box center [214, 50] width 3 height 10
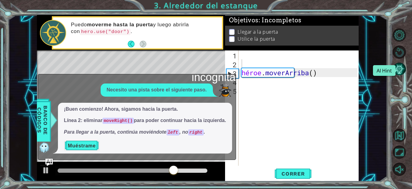
click at [403, 66] on body "hero.moveLeft() 1 2 3 4 5 6 7 8 9 héroe . moverIzquierda ( ) héroe . moverIzqui…" at bounding box center [206, 94] width 412 height 189
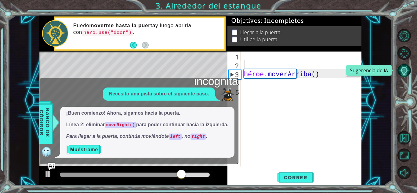
click at [403, 66] on button "Sugerencia de IA" at bounding box center [403, 70] width 13 height 13
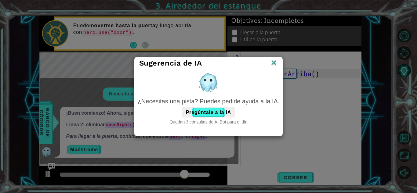
click at [403, 66] on div "Sugerencia de IA ¿Necesitas una pista? Puedes pedirle ayuda a la IA. Pregúntale…" at bounding box center [208, 96] width 417 height 193
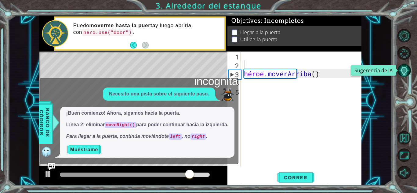
click at [403, 67] on button "Sugerencia de IA" at bounding box center [403, 70] width 13 height 13
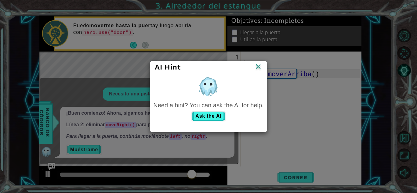
click at [403, 67] on div "AI Hint Need a hint? You can ask the AI for help. Ask the AI" at bounding box center [208, 96] width 417 height 193
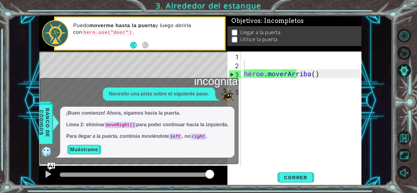
click at [233, 81] on font "incógnita" at bounding box center [216, 81] width 44 height 13
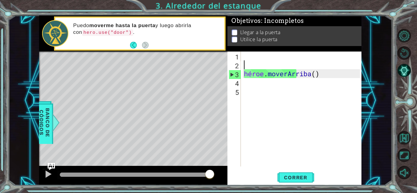
drag, startPoint x: 233, startPoint y: 81, endPoint x: 186, endPoint y: 88, distance: 47.4
click at [186, 88] on div "hero.moveLeft() 1 2 3 4 5 6 7 8 9 héroe . moverIzquierda ( ) héroe . moverIzqui…" at bounding box center [200, 101] width 322 height 170
click at [273, 61] on div "héroe . moverArriba ( )" at bounding box center [303, 118] width 120 height 133
click at [270, 57] on div "héroe . moverArriba ( )" at bounding box center [303, 118] width 120 height 133
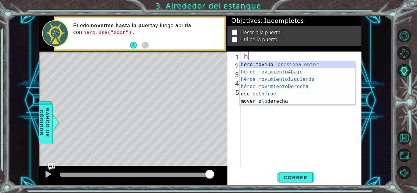
type textarea "he"
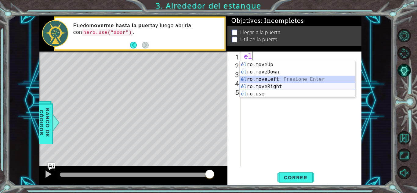
drag, startPoint x: 274, startPoint y: 78, endPoint x: 275, endPoint y: 84, distance: 5.8
click at [275, 84] on div "él ro.moveUp presiona enter él ro.moveDown Presione Enter él ro.moveLeft Presio…" at bounding box center [297, 86] width 115 height 51
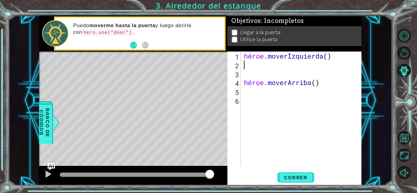
type textarea "h"
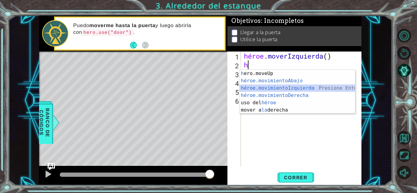
click at [273, 87] on div "h ero.moveUp presiona enter héroe.movimientoAbajo ​ Presione Enter héroe.movimi…" at bounding box center [297, 99] width 115 height 59
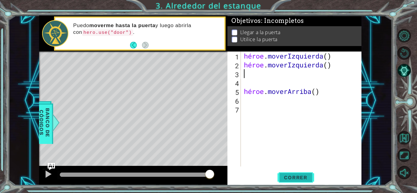
click at [289, 177] on font "Correr" at bounding box center [296, 178] width 24 height 6
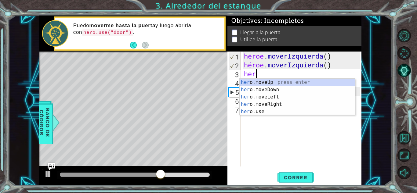
type textarea "heroe"
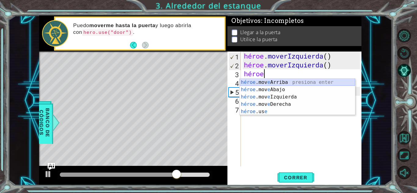
click at [287, 84] on div "héroe .mov e Arriba presiona enter héroe .mov e Abajo Presione Enter héroe .mov…" at bounding box center [297, 104] width 115 height 51
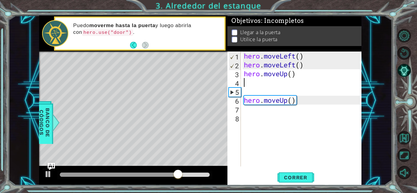
scroll to position [0, 0]
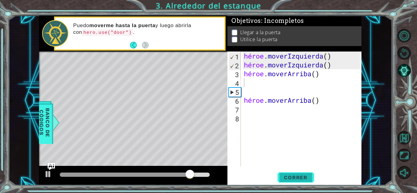
click at [293, 176] on font "Correr" at bounding box center [296, 178] width 24 height 6
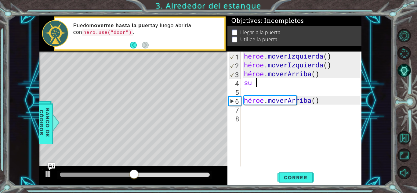
click at [274, 83] on div "héroe . moverIzquierda ( ) héroe . moverIzquierda ( ) héroe . [PERSON_NAME] ( )…" at bounding box center [303, 118] width 120 height 133
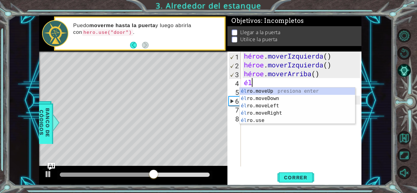
type textarea "h"
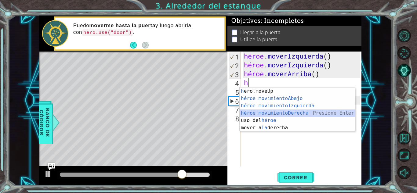
click at [278, 112] on div "h ero.moveUp presiona enter héroe.movimientoAbajo ​ Presione Enter héroe.movimi…" at bounding box center [297, 117] width 115 height 59
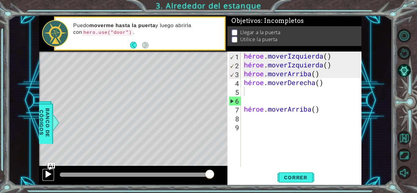
click at [48, 173] on div at bounding box center [48, 174] width 8 height 8
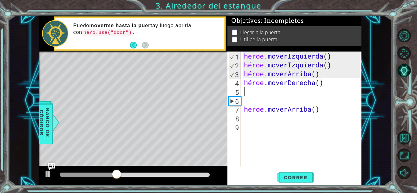
click at [265, 90] on div "héroe . moverIzquierda ( ) héroe . moverIzquierda ( ) héroe . [PERSON_NAME] ( )…" at bounding box center [303, 118] width 120 height 133
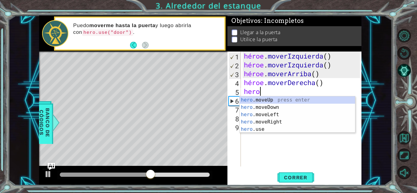
scroll to position [0, 1]
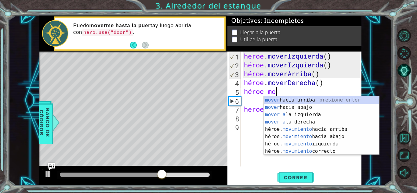
type textarea "heroe mov"
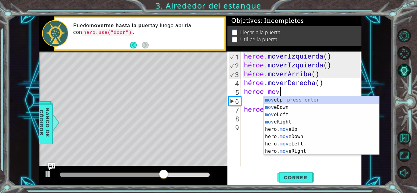
scroll to position [0, 1]
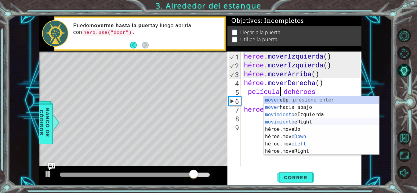
click at [300, 119] on div "mover eUp presione enter mover hacia abajo Presione Enter movimiento eIzquierda…" at bounding box center [321, 132] width 115 height 73
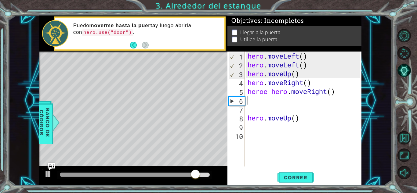
scroll to position [0, 0]
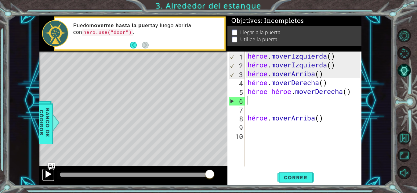
click at [46, 176] on div at bounding box center [48, 174] width 8 height 8
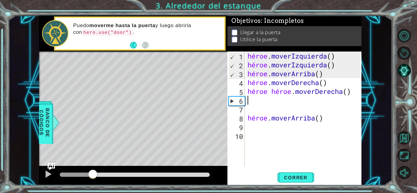
drag, startPoint x: 76, startPoint y: 172, endPoint x: 93, endPoint y: 172, distance: 17.4
click at [93, 172] on div at bounding box center [92, 174] width 11 height 11
type textarea "he"
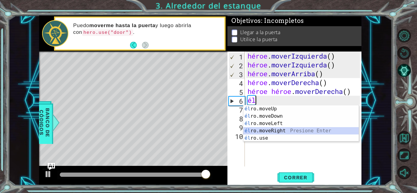
click at [275, 130] on div "él ro.moveUp presiona enter él ro.moveDown Presione Enter él ro.moveLeft Presio…" at bounding box center [300, 130] width 115 height 51
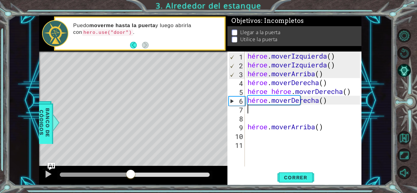
drag, startPoint x: 209, startPoint y: 174, endPoint x: 130, endPoint y: 175, distance: 78.8
click at [130, 175] on div at bounding box center [130, 174] width 11 height 11
click at [338, 101] on div "héroe . moverIzquierda ( ) héroe . moverIzquierda ( ) héroe . [PERSON_NAME] ( )…" at bounding box center [304, 118] width 117 height 133
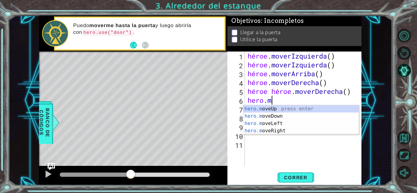
type textarea "hero."
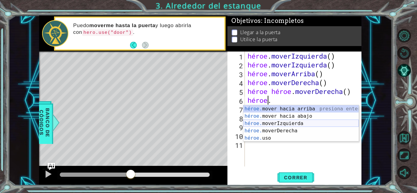
click at [305, 123] on div "héroe. mover hacia arriba presiona enter héroe. mover hacia abajo Presione Ente…" at bounding box center [300, 130] width 115 height 51
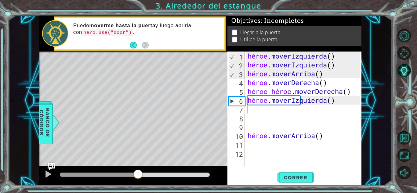
drag, startPoint x: 129, startPoint y: 175, endPoint x: 104, endPoint y: 162, distance: 28.0
click at [104, 162] on div "métodos héroe moverAbajo(pasos) moverArriba(pasos) moverIzquierda(pasos) moverD…" at bounding box center [200, 101] width 322 height 170
click at [339, 103] on div "héroe . moverIzquierda ( ) héroe . moverIzquierda ( ) héroe . [PERSON_NAME] ( )…" at bounding box center [304, 118] width 117 height 133
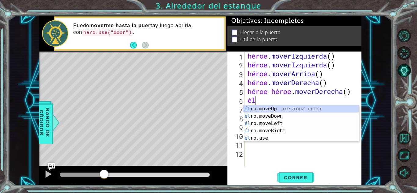
type textarea "h"
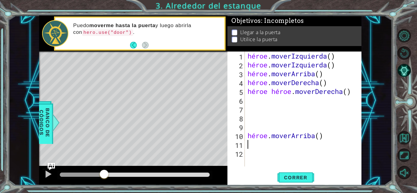
click at [298, 148] on div "héroe . moverIzquierda ( ) héroe . moverIzquierda ( ) héroe . [PERSON_NAME] ( )…" at bounding box center [304, 118] width 117 height 133
click at [331, 138] on div "héroe . moverIzquierda ( ) héroe . moverIzquierda ( ) héroe . [PERSON_NAME] ( )…" at bounding box center [304, 118] width 117 height 133
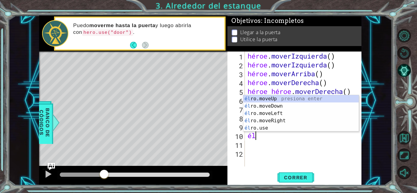
type textarea "h"
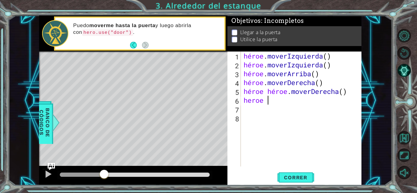
type textarea "heroe m"
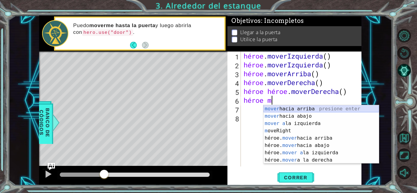
click at [307, 109] on div "mover hacia arriba presione enter mover hacia abajo Presione Enter mover a la i…" at bounding box center [320, 141] width 115 height 73
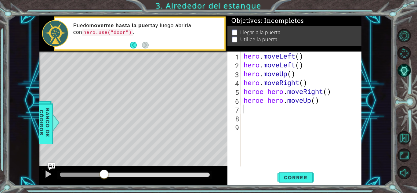
scroll to position [0, 0]
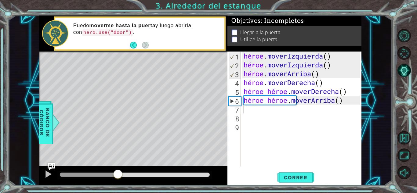
drag, startPoint x: 103, startPoint y: 174, endPoint x: 117, endPoint y: 182, distance: 15.9
click at [117, 182] on div at bounding box center [133, 176] width 188 height 20
click at [333, 101] on div "héroe . moverIzquierda ( ) héroe . moverIzquierda ( ) héroe . [PERSON_NAME] ( )…" at bounding box center [302, 118] width 121 height 133
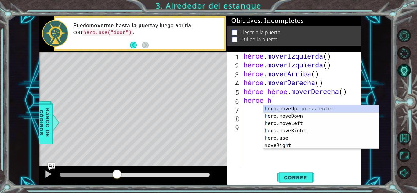
type textarea "heroe"
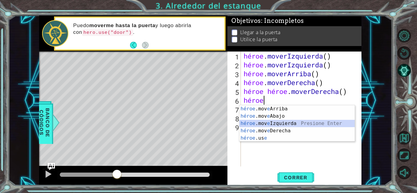
click at [313, 122] on div "héroe .mov e Arriba presiona enter héroe .mov e Abajo Presione Enter héroe .mov…" at bounding box center [296, 130] width 115 height 51
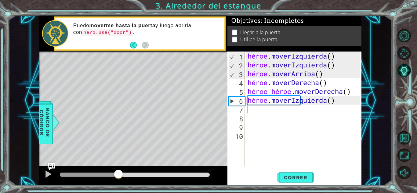
drag, startPoint x: 117, startPoint y: 174, endPoint x: 118, endPoint y: 187, distance: 13.5
click at [118, 187] on div "hero.moveLeft() 1 2 3 4 5 6 7 8 9 héroe . moverIzquierda ( ) héroe . moverIzqui…" at bounding box center [208, 96] width 417 height 193
click at [327, 103] on div "héroe . moverIzquierda ( ) héroe . moverIzquierda ( ) héroe . [PERSON_NAME] ( )…" at bounding box center [304, 118] width 117 height 133
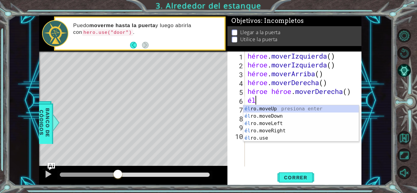
type textarea "h"
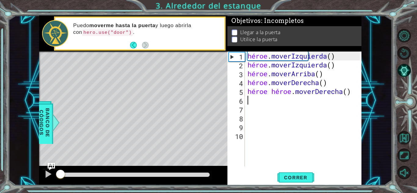
drag, startPoint x: 116, startPoint y: 172, endPoint x: 31, endPoint y: 168, distance: 84.9
click at [31, 168] on div "hero.moveLeft() 1 2 3 4 5 6 7 8 9 héroe . moverIzquierda ( ) héroe . moverIzqui…" at bounding box center [200, 101] width 384 height 170
click at [49, 175] on div at bounding box center [48, 174] width 8 height 8
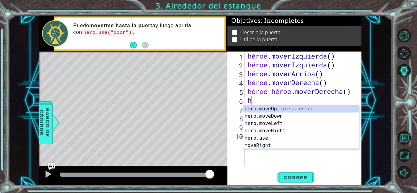
type textarea "her"
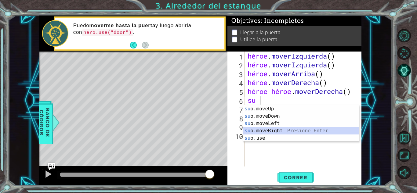
click at [262, 130] on div "su o.moveUp presione enter su o.moveDown Presione Enter su o.moveLeft Presione …" at bounding box center [300, 130] width 115 height 51
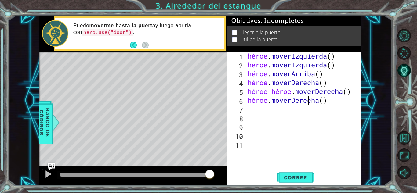
click at [308, 102] on div "héroe . moverIzquierda ( ) héroe . moverIzquierda ( ) héroe . [PERSON_NAME] ( )…" at bounding box center [304, 118] width 117 height 133
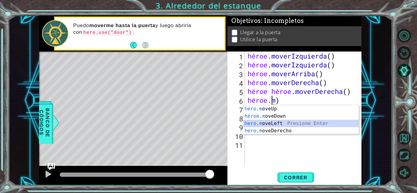
click at [286, 122] on div "hero.m oveUp presiona enter héroe.m oveDown Presione Enter hero.m oveLeft Presi…" at bounding box center [300, 127] width 115 height 44
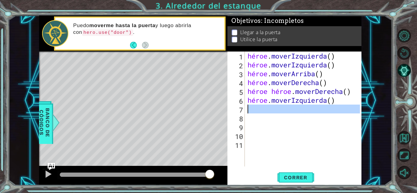
type textarea "hero.moveLeft()"
click at [277, 109] on div "héroe . moverIzquierda ( ) héroe . moverIzquierda ( ) héroe . [PERSON_NAME] ( )…" at bounding box center [303, 109] width 114 height 115
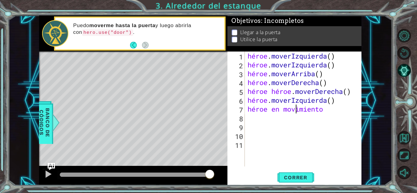
scroll to position [0, 2]
click at [330, 96] on div "héroe . moverIzquierda ( ) héroe . moverIzquierda ( ) héroe . [PERSON_NAME] ( )…" at bounding box center [304, 118] width 117 height 133
type textarea "hero.moveLeft()"
click at [326, 115] on div "héroe . moverIzquierda ( ) héroe . moverIzquierda ( ) héroe . [PERSON_NAME] ( )…" at bounding box center [304, 118] width 117 height 133
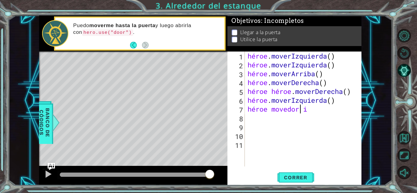
click at [321, 110] on div "héroe . moverIzquierda ( ) héroe . moverIzquierda ( ) héroe . [PERSON_NAME] ( )…" at bounding box center [304, 118] width 117 height 133
click at [303, 109] on div "héroe . moverIzquierda ( ) héroe . moverIzquierda ( ) héroe . [PERSON_NAME] ( )…" at bounding box center [304, 118] width 117 height 133
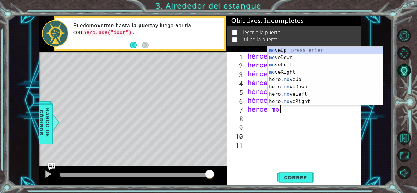
type textarea "heroe mo"
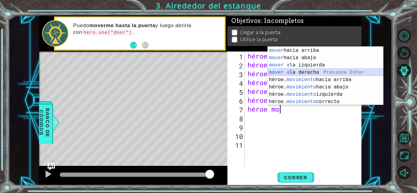
click at [304, 73] on div "mover hacia arriba presione enter mover hacia abajo Presione Enter mover a la i…" at bounding box center [325, 83] width 115 height 73
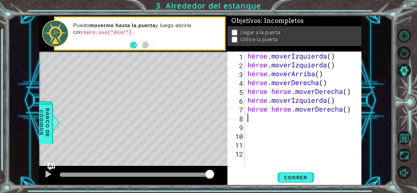
click at [345, 116] on div "héroe . moverIzquierda ( ) héroe . moverIzquierda ( ) héroe . [PERSON_NAME] ( )…" at bounding box center [304, 118] width 117 height 133
click at [340, 114] on div "héroe . moverIzquierda ( ) héroe . moverIzquierda ( ) héroe . [PERSON_NAME] ( )…" at bounding box center [304, 118] width 117 height 133
type textarea "heroe"
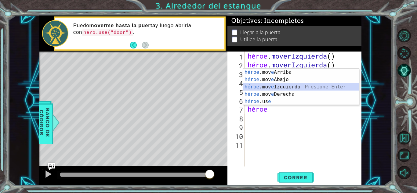
click at [325, 86] on div "héroe .mov e Arriba presiona enter héroe .mov e Abajo Presione Enter héroe .mov…" at bounding box center [300, 94] width 115 height 51
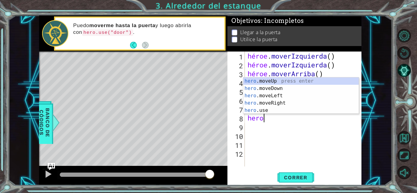
scroll to position [0, 1]
type textarea "heroe"
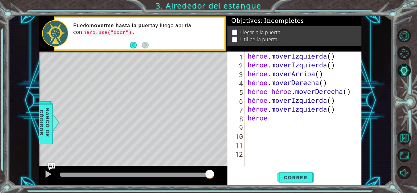
scroll to position [0, 0]
click at [277, 118] on div "héroe . moverIzquierda ( ) héroe . moverIzquierda ( ) héroe . [PERSON_NAME] ( )…" at bounding box center [304, 118] width 117 height 133
click at [285, 177] on font "Correr" at bounding box center [296, 178] width 24 height 6
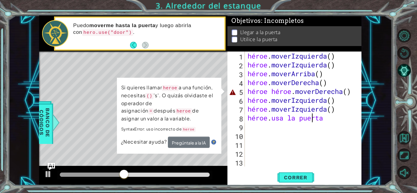
click at [327, 93] on div "héroe . moverIzquierda ( ) héroe . moverIzquierda ( ) héroe . [PERSON_NAME] ( )…" at bounding box center [304, 118] width 117 height 133
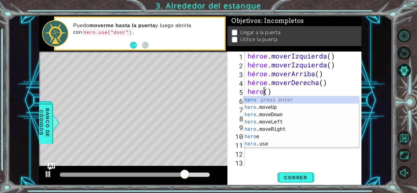
scroll to position [0, 1]
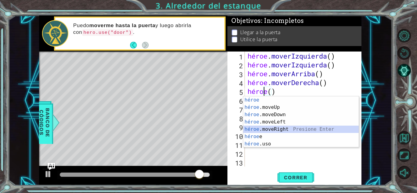
click at [307, 129] on div "héroe presiona enter héroe .moveUp Presione Enter héroe .moveDown Presione Ente…" at bounding box center [300, 129] width 115 height 66
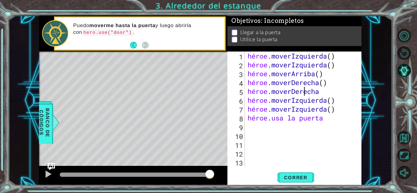
click at [336, 95] on div "héroe . moverIzquierda ( ) héroe . moverIzquierda ( ) héroe . [PERSON_NAME] ( )…" at bounding box center [304, 118] width 117 height 133
click at [335, 93] on div "héroe . moverIzquierda ( ) héroe . moverIzquierda ( ) héroe . [PERSON_NAME] ( )…" at bounding box center [304, 118] width 117 height 133
click at [332, 91] on div "héroe . moverIzquierda ( ) héroe . moverIzquierda ( ) héroe . [PERSON_NAME] ( )…" at bounding box center [304, 118] width 117 height 133
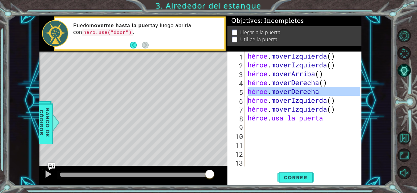
click at [330, 91] on div "héroe . moverIzquierda ( ) héroe . moverIzquierda ( ) héroe . [PERSON_NAME] ( )…" at bounding box center [303, 109] width 114 height 115
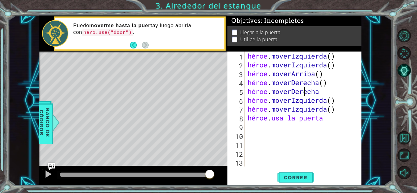
type textarea "hero.moveRigh"
click at [297, 100] on div "hero.moveRight t presiona enter" at bounding box center [300, 107] width 115 height 22
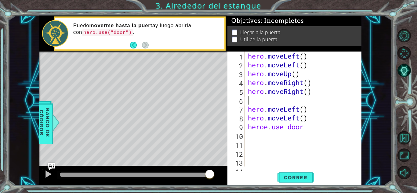
scroll to position [0, 0]
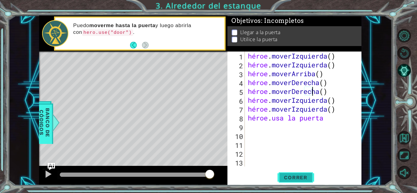
click at [291, 179] on font "Correr" at bounding box center [296, 178] width 24 height 6
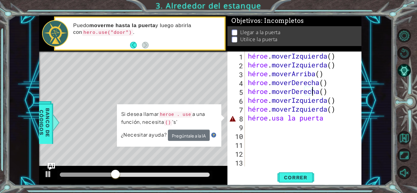
click at [349, 120] on div "héroe . moverIzquierda ( ) héroe . moverIzquierda ( ) héroe . [PERSON_NAME] ( )…" at bounding box center [305, 118] width 116 height 133
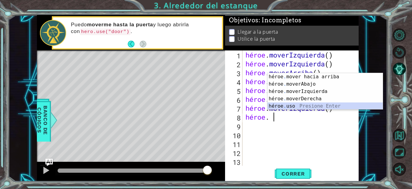
click at [329, 106] on div "héroe . mover hacia arriba presiona enter héroe . moverAbajo Presione Enter hér…" at bounding box center [325, 98] width 115 height 51
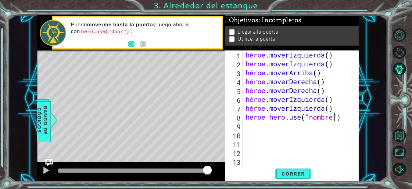
click at [348, 114] on div "héroe . moverIzquierda ( ) héroe . moverIzquierda ( ) héroe . [PERSON_NAME] ( )…" at bounding box center [302, 116] width 116 height 133
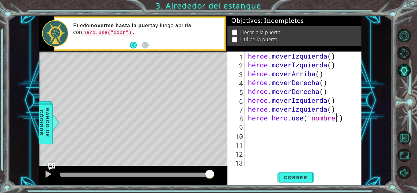
click at [353, 120] on div "héroe . moverIzquierda ( ) héroe . moverIzquierda ( ) héroe . [PERSON_NAME] ( )…" at bounding box center [305, 118] width 116 height 133
click at [295, 180] on font "Correr" at bounding box center [296, 178] width 24 height 6
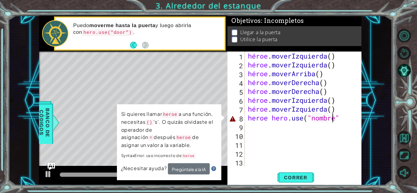
click at [348, 121] on div "héroe . moverIzquierda ( ) héroe . moverIzquierda ( ) héroe . [PERSON_NAME] ( )…" at bounding box center [305, 118] width 116 height 133
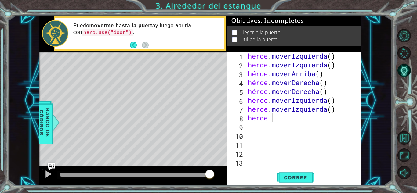
drag, startPoint x: 71, startPoint y: 30, endPoint x: 118, endPoint y: 35, distance: 47.9
click at [118, 35] on div "Puedo moverme hasta la puerta y luego abrirla con hero.use("door") ." at bounding box center [146, 33] width 155 height 29
click at [118, 35] on code "hero.use("door")" at bounding box center [107, 32] width 51 height 7
drag, startPoint x: 118, startPoint y: 35, endPoint x: 92, endPoint y: 34, distance: 26.6
click at [92, 34] on code "hero.use("door")" at bounding box center [107, 32] width 51 height 7
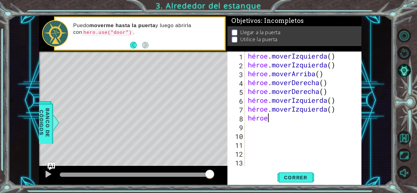
click at [267, 120] on div "héroe . moverIzquierda ( ) héroe . moverIzquierda ( ) héroe . [PERSON_NAME] ( )…" at bounding box center [305, 118] width 116 height 133
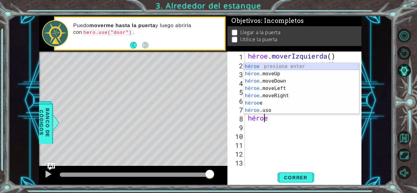
click at [276, 66] on div "héroe presiona enter héroe .moveUp Presione Enter héroe .moveDown Presione Ente…" at bounding box center [301, 96] width 115 height 66
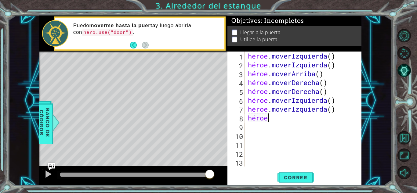
click at [281, 119] on div "héroe . moverIzquierda ( ) héroe . moverIzquierda ( ) héroe . [PERSON_NAME] ( )…" at bounding box center [305, 118] width 116 height 133
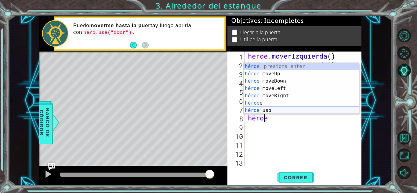
click at [260, 109] on div "héroe presiona enter héroe .moveUp Presione Enter héroe .moveDown Presione Ente…" at bounding box center [301, 96] width 115 height 66
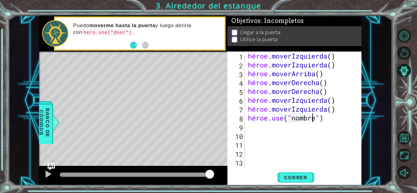
click at [326, 121] on div "héroe . moverIzquierda ( ) héroe . moverIzquierda ( ) héroe . [PERSON_NAME] ( )…" at bounding box center [305, 118] width 116 height 133
click at [330, 121] on div "héroe . moverIzquierda ( ) héroe . moverIzquierda ( ) héroe . [PERSON_NAME] ( )…" at bounding box center [305, 118] width 116 height 133
click at [322, 119] on div "héroe . moverIzquierda ( ) héroe . moverIzquierda ( ) héroe . [PERSON_NAME] ( )…" at bounding box center [305, 118] width 116 height 133
drag, startPoint x: 342, startPoint y: 120, endPoint x: 310, endPoint y: 121, distance: 31.2
click at [310, 121] on div "héroe . moverIzquierda ( ) héroe . moverIzquierda ( ) héroe . [PERSON_NAME] ( )…" at bounding box center [305, 118] width 116 height 133
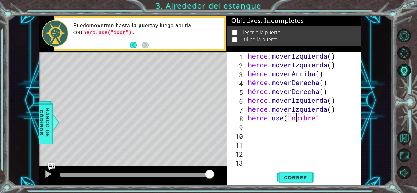
click at [297, 119] on div "héroe . moverIzquierda ( ) héroe . moverIzquierda ( ) héroe . [PERSON_NAME] ( )…" at bounding box center [305, 118] width 116 height 133
click at [300, 119] on div "héroe . moverIzquierda ( ) héroe . moverIzquierda ( ) héroe . [PERSON_NAME] ( )…" at bounding box center [305, 118] width 116 height 133
click at [319, 120] on div "héroe . moverIzquierda ( ) héroe . moverIzquierda ( ) héroe . [PERSON_NAME] ( )…" at bounding box center [305, 118] width 116 height 133
click at [331, 117] on div "héroe . moverIzquierda ( ) héroe . moverIzquierda ( ) héroe . [PERSON_NAME] ( )…" at bounding box center [305, 118] width 116 height 133
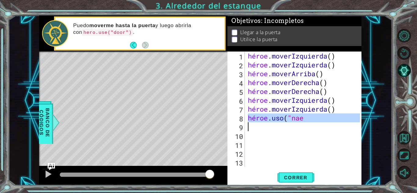
click at [331, 117] on div "héroe . moverIzquierda ( ) héroe . moverIzquierda ( ) héroe . [PERSON_NAME] ( )…" at bounding box center [305, 118] width 116 height 133
click at [315, 121] on div "héroe . moverIzquierda ( ) héroe . moverIzquierda ( ) héroe . [PERSON_NAME] ( )…" at bounding box center [303, 109] width 113 height 115
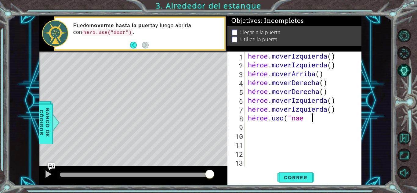
type textarea "hero.use("nae"
click at [320, 120] on div "héroe . moverIzquierda ( ) héroe . moverIzquierda ( ) héroe . [PERSON_NAME] ( )…" at bounding box center [305, 118] width 116 height 133
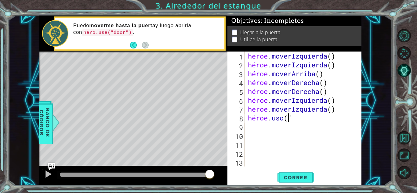
click at [312, 119] on div "héroe . moverIzquierda ( ) héroe . moverIzquierda ( ) héroe . [PERSON_NAME] ( )…" at bounding box center [305, 118] width 116 height 133
click at [301, 118] on div "héroe . moverIzquierda ( ) héroe . moverIzquierda ( ) héroe . [PERSON_NAME] ( )…" at bounding box center [305, 118] width 116 height 133
drag, startPoint x: 286, startPoint y: 121, endPoint x: 306, endPoint y: 118, distance: 20.7
click at [306, 118] on div "héroe . moverIzquierda ( ) héroe . moverIzquierda ( ) héroe . [PERSON_NAME] ( )…" at bounding box center [305, 118] width 116 height 133
type textarea "hero.use(""
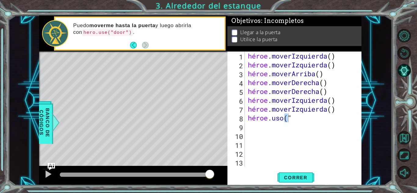
click at [306, 118] on div "héroe . moverIzquierda ( ) héroe . moverIzquierda ( ) héroe . [PERSON_NAME] ( )…" at bounding box center [303, 109] width 113 height 115
click at [306, 118] on div "héroe . moverIzquierda ( ) héroe . moverIzquierda ( ) héroe . [PERSON_NAME] ( )…" at bounding box center [305, 118] width 116 height 133
click at [49, 173] on div at bounding box center [48, 174] width 8 height 8
click at [314, 123] on div "héroe . moverIzquierda ( ) héroe . moverIzquierda ( ) héroe . [PERSON_NAME] ( )…" at bounding box center [305, 118] width 116 height 133
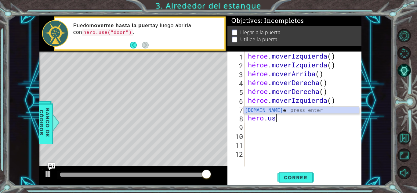
type textarea "h"
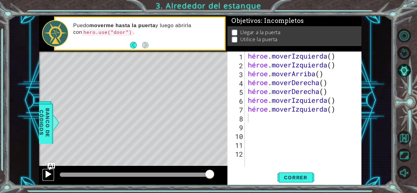
click at [45, 174] on div at bounding box center [48, 174] width 8 height 8
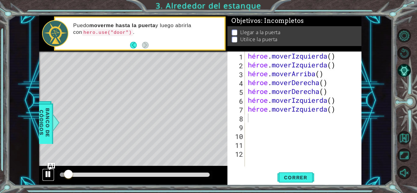
click at [45, 174] on div at bounding box center [48, 174] width 8 height 8
click at [278, 58] on div "héroe . moverIzquierda ( ) héroe . moverIzquierda ( ) héroe . [PERSON_NAME] ( )…" at bounding box center [305, 118] width 116 height 133
type textarea "hero.moveLeft()"
click at [291, 123] on div "héroe . moverIzquierda ( ) héroe . moverIzquierda ( ) héroe . [PERSON_NAME] ( )…" at bounding box center [305, 118] width 116 height 133
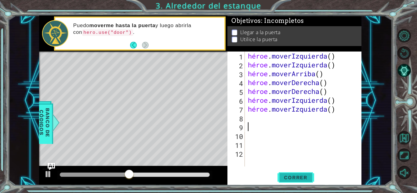
click at [290, 179] on font "Correr" at bounding box center [296, 178] width 24 height 6
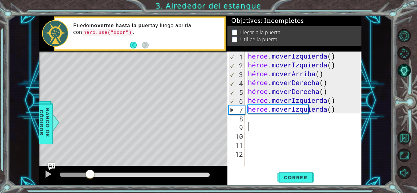
drag, startPoint x: 121, startPoint y: 174, endPoint x: 90, endPoint y: 175, distance: 31.4
click at [90, 175] on div at bounding box center [90, 174] width 11 height 11
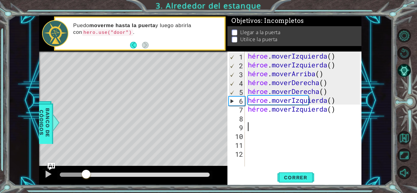
drag, startPoint x: 105, startPoint y: 175, endPoint x: 86, endPoint y: 173, distance: 18.7
click at [86, 173] on div at bounding box center [86, 174] width 11 height 11
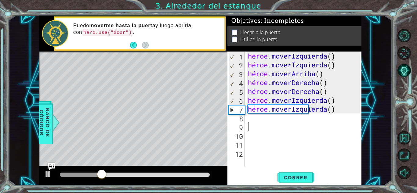
click at [316, 100] on div "héroe . moverIzquierda ( ) héroe . moverIzquierda ( ) héroe . [PERSON_NAME] ( )…" at bounding box center [305, 118] width 116 height 133
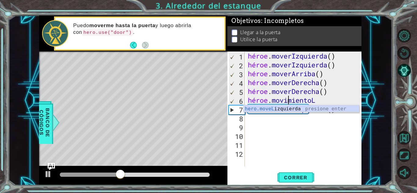
type textarea "hero.move"
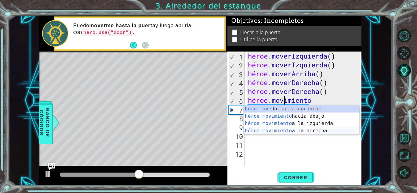
click at [315, 129] on div "hero.move Up presiona enter héroe.movimiento hacia abajo Presione Enter héroe.m…" at bounding box center [301, 127] width 115 height 44
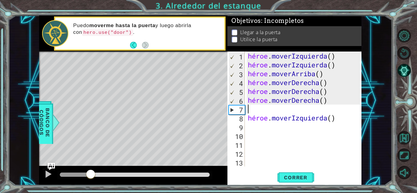
drag, startPoint x: 154, startPoint y: 175, endPoint x: 91, endPoint y: 179, distance: 63.3
click at [91, 179] on div at bounding box center [90, 174] width 11 height 11
click at [328, 91] on div "héroe . moverIzquierda ( ) héroe . moverIzquierda ( ) héroe . [PERSON_NAME] ( )…" at bounding box center [305, 118] width 116 height 133
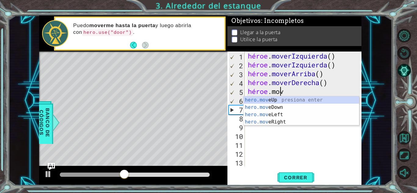
type textarea "[DOMAIN_NAME]"
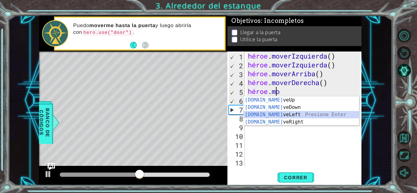
click at [297, 114] on div "[DOMAIN_NAME] veUp presiona enter [DOMAIN_NAME] veDown Presione Enter [DOMAIN_N…" at bounding box center [301, 118] width 115 height 44
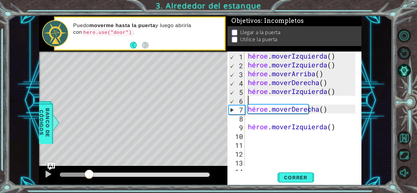
drag, startPoint x: 158, startPoint y: 172, endPoint x: 89, endPoint y: 193, distance: 72.5
click at [89, 193] on html "hero.moveLeft() 1 2 3 4 5 6 7 8 9 héroe . moverIzquierda ( ) héroe . moverIzqui…" at bounding box center [208, 96] width 417 height 193
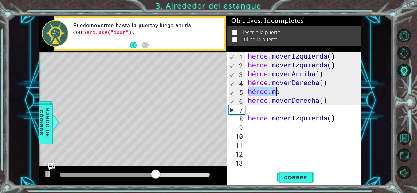
click at [298, 95] on div "héroe . moverIzquierda ( ) héroe . moverIzquierda ( ) héroe . [PERSON_NAME] ( )…" at bounding box center [303, 109] width 113 height 115
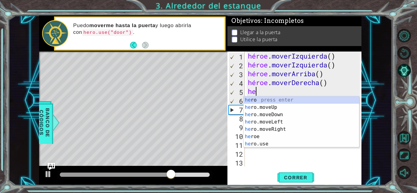
type textarea "h"
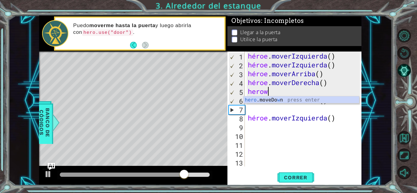
scroll to position [0, 1]
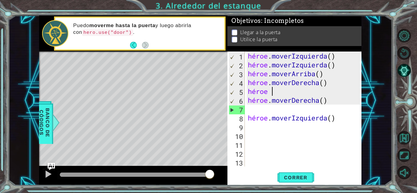
type textarea "herow m"
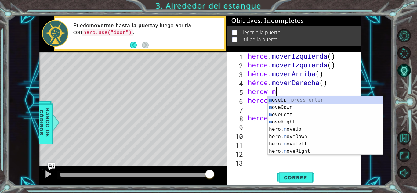
scroll to position [0, 1]
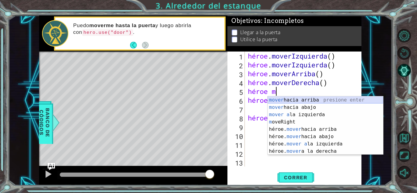
click at [303, 99] on div "mover hacia arriba presione enter mover hacia abajo Presione Enter mover a la i…" at bounding box center [325, 132] width 115 height 73
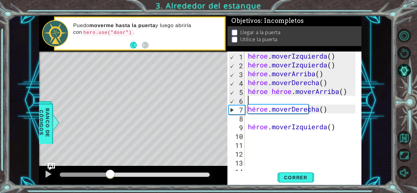
drag, startPoint x: 79, startPoint y: 186, endPoint x: 110, endPoint y: 180, distance: 31.7
click at [110, 180] on div at bounding box center [110, 174] width 11 height 11
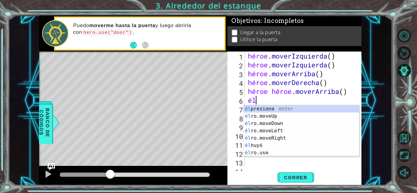
type textarea "h"
type textarea "heroe"
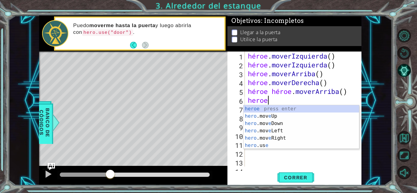
scroll to position [0, 1]
click at [285, 113] on div "héroe presiona enter héroe .mov e Up Presione Enter héroe .mov e Abajo Presione…" at bounding box center [301, 134] width 115 height 59
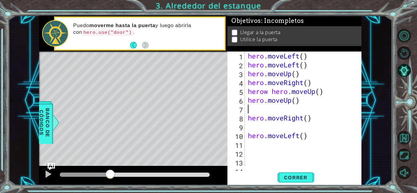
scroll to position [0, 0]
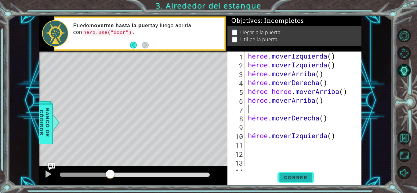
click at [295, 179] on font "Correr" at bounding box center [296, 178] width 24 height 6
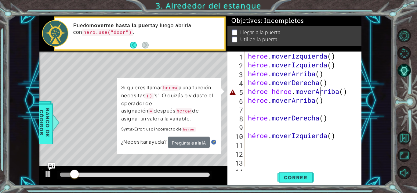
click at [322, 89] on div "héroe . moverIzquierda ( ) héroe . moverIzquierda ( ) héroe . [PERSON_NAME] ( )…" at bounding box center [303, 118] width 112 height 133
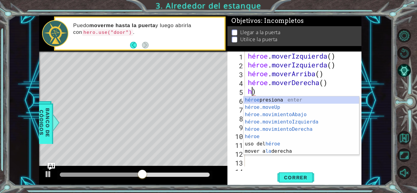
type textarea ")"
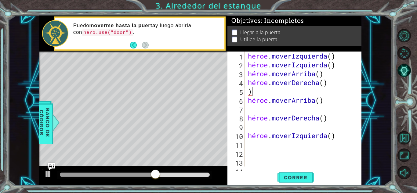
click at [292, 92] on div "héroe . moverIzquierda ( ) héroe . moverIzquierda ( ) héroe . [PERSON_NAME] ( )…" at bounding box center [303, 118] width 112 height 133
drag, startPoint x: 172, startPoint y: 174, endPoint x: 39, endPoint y: 201, distance: 135.0
click at [39, 193] on html "hero.moveLeft() 1 2 3 4 5 6 7 8 9 héroe . moverIzquierda ( ) héroe . moverIzqui…" at bounding box center [208, 96] width 417 height 193
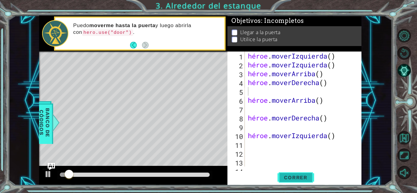
click at [280, 176] on span "Correr" at bounding box center [296, 178] width 36 height 6
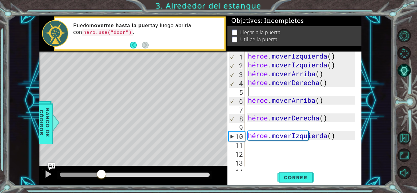
drag, startPoint x: 129, startPoint y: 173, endPoint x: 101, endPoint y: 175, distance: 27.9
click at [101, 175] on div at bounding box center [101, 174] width 11 height 11
click at [318, 136] on div "héroe . moverIzquierda ( ) héroe . moverIzquierda ( ) héroe . [PERSON_NAME] ( )…" at bounding box center [303, 118] width 112 height 133
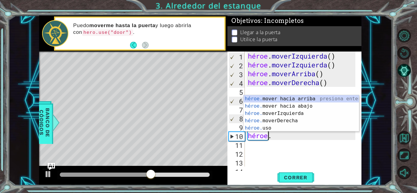
type textarea "hero"
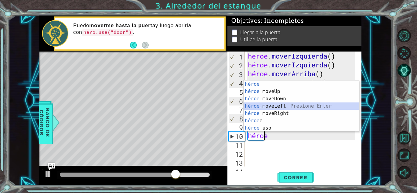
click at [304, 106] on div "héroe presiona enter héroe .moveUp Presione Enter héroe .moveDown Presione Ente…" at bounding box center [301, 114] width 115 height 66
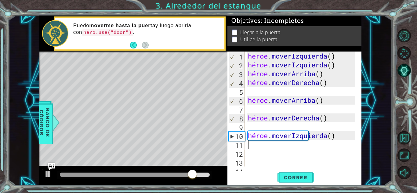
click at [324, 140] on div "héroe . moverIzquierda ( ) héroe . moverIzquierda ( ) héroe . [PERSON_NAME] ( )…" at bounding box center [303, 118] width 112 height 133
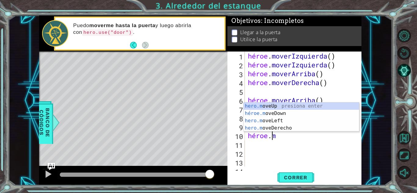
type textarea "hero."
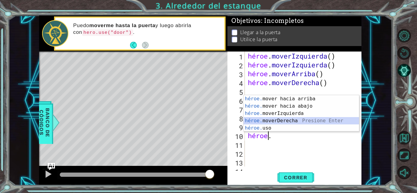
click at [301, 120] on div "héroe. mover hacia arriba presiona enter héroe. mover hacia abajo Presione Ente…" at bounding box center [301, 120] width 115 height 51
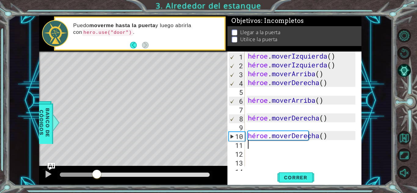
drag, startPoint x: 212, startPoint y: 172, endPoint x: 97, endPoint y: 175, distance: 114.2
click at [97, 175] on div at bounding box center [96, 174] width 11 height 11
click at [255, 145] on div "héroe . moverIzquierda ( ) héroe . moverIzquierda ( ) héroe . [PERSON_NAME] ( )…" at bounding box center [303, 118] width 112 height 133
click at [49, 172] on div at bounding box center [48, 174] width 8 height 8
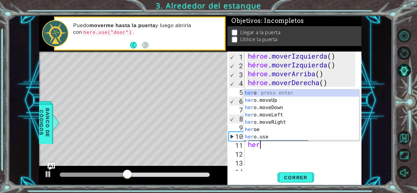
type textarea "heroe"
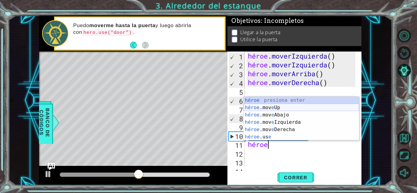
click at [288, 108] on div "héroe presiona enter héroe .mov e Up Presione Enter héroe .mov e Abajo Presione…" at bounding box center [301, 126] width 115 height 59
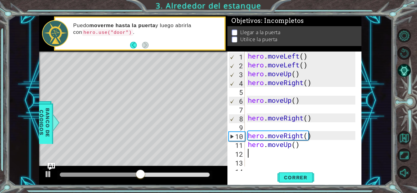
scroll to position [0, 0]
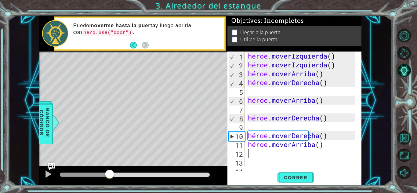
drag, startPoint x: 154, startPoint y: 171, endPoint x: 105, endPoint y: 175, distance: 48.7
click at [105, 175] on div at bounding box center [109, 174] width 11 height 11
click at [318, 146] on div "héroe . moverIzquierda ( ) héroe . moverIzquierda ( ) héroe . [PERSON_NAME] ( )…" at bounding box center [303, 118] width 112 height 133
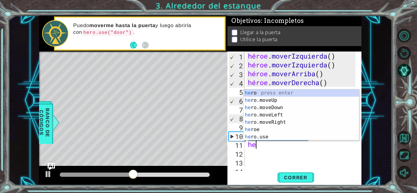
type textarea "h"
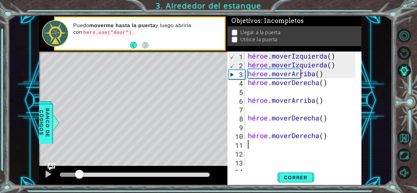
drag, startPoint x: 155, startPoint y: 172, endPoint x: 80, endPoint y: 181, distance: 75.9
click at [80, 181] on div at bounding box center [133, 176] width 188 height 20
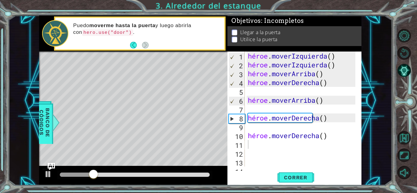
drag, startPoint x: 86, startPoint y: 181, endPoint x: 89, endPoint y: 179, distance: 4.0
click at [89, 179] on div at bounding box center [133, 176] width 188 height 20
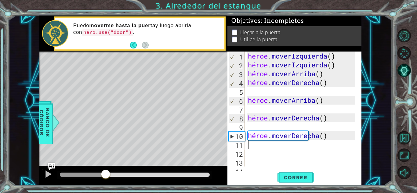
drag, startPoint x: 89, startPoint y: 179, endPoint x: 106, endPoint y: 170, distance: 18.9
click at [106, 170] on div at bounding box center [105, 174] width 11 height 11
click at [314, 135] on div "héroe . moverIzquierda ( ) héroe . moverIzquierda ( ) héroe . [PERSON_NAME] ( )…" at bounding box center [303, 118] width 112 height 133
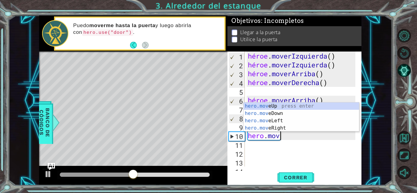
type textarea "[DOMAIN_NAME]"
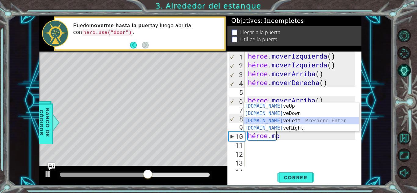
click at [288, 121] on div "[DOMAIN_NAME] veUp presiona enter [DOMAIN_NAME] veDown Presione Enter [DOMAIN_N…" at bounding box center [301, 125] width 115 height 44
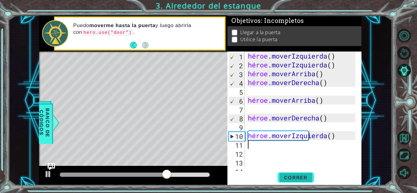
click at [285, 176] on font "Correr" at bounding box center [296, 178] width 24 height 6
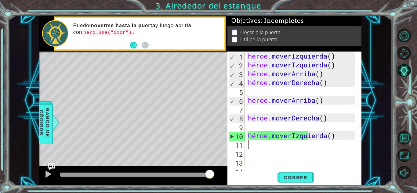
click at [320, 137] on div "héroe . moverIzquierda ( ) héroe . moverIzquierda ( ) héroe . [PERSON_NAME] ( )…" at bounding box center [303, 118] width 112 height 133
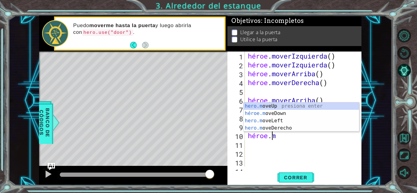
type textarea "hero."
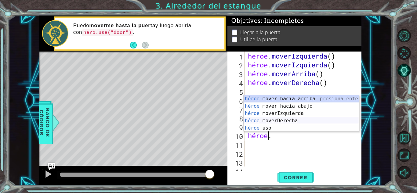
click at [302, 119] on div "héroe. mover hacia arriba presiona enter héroe. mover hacia abajo Presione Ente…" at bounding box center [301, 120] width 115 height 51
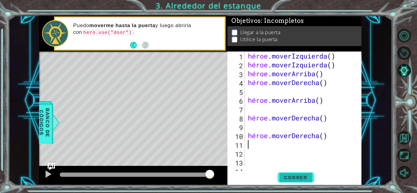
click at [298, 178] on font "Correr" at bounding box center [296, 178] width 24 height 6
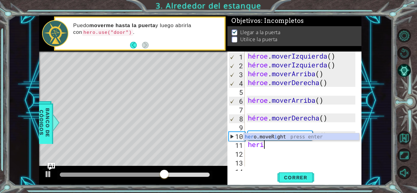
scroll to position [0, 0]
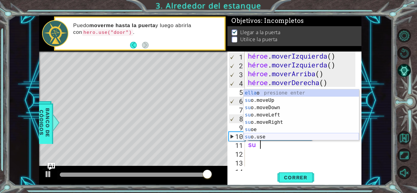
click at [256, 138] on div "ella o presione enter su o.moveUp Presione Enter su o.moveDown Presione Enter s…" at bounding box center [301, 122] width 115 height 66
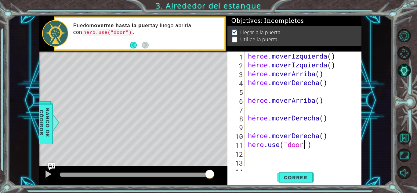
scroll to position [0, 2]
type textarea "hero.use("door")"
click at [309, 183] on button "Correr" at bounding box center [295, 177] width 37 height 13
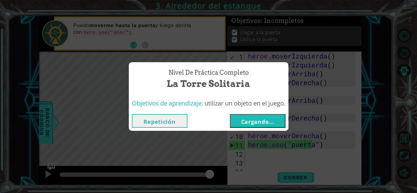
click at [263, 117] on button "Cargando..." at bounding box center [258, 121] width 56 height 14
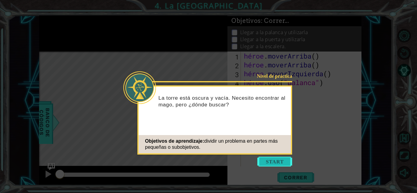
click at [273, 159] on button "Comenzar" at bounding box center [274, 162] width 35 height 10
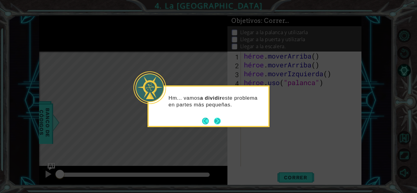
click at [221, 121] on button "Próximo" at bounding box center [217, 121] width 7 height 7
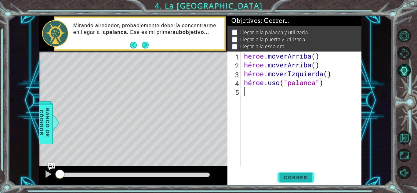
click at [304, 177] on font "Correr" at bounding box center [296, 178] width 24 height 6
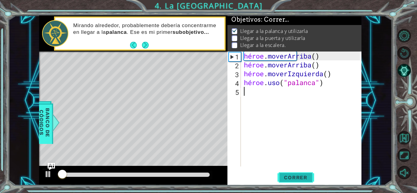
scroll to position [5, 0]
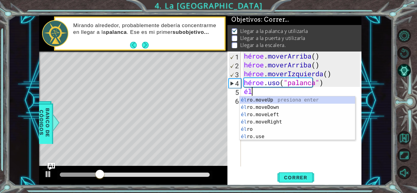
type textarea "hero"
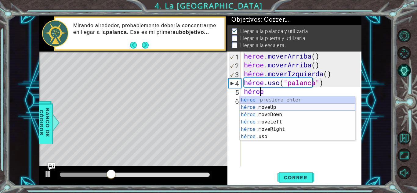
click at [278, 111] on div "héroe presiona enter héroe .moveUp Presione Enter héroe .moveDown Presione Ente…" at bounding box center [297, 125] width 115 height 59
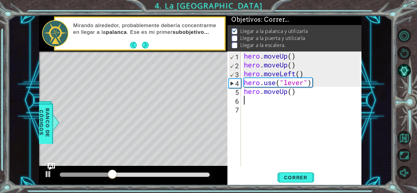
scroll to position [0, 0]
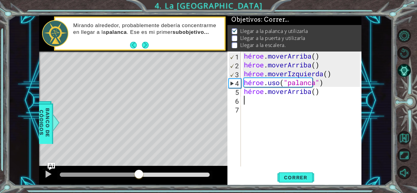
drag, startPoint x: 127, startPoint y: 172, endPoint x: 148, endPoint y: 180, distance: 22.2
click at [148, 180] on div at bounding box center [133, 176] width 188 height 20
click at [288, 174] on button "Correr" at bounding box center [295, 177] width 37 height 13
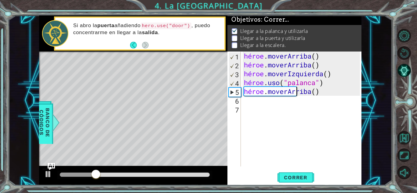
click at [324, 89] on div "héroe . [PERSON_NAME] ( ) héroe . [PERSON_NAME] ( ) héroe . moverIzquierda ( ) …" at bounding box center [303, 118] width 120 height 133
click at [323, 94] on div "héroe . [PERSON_NAME] ( ) héroe . [PERSON_NAME] ( ) héroe . moverIzquierda ( ) …" at bounding box center [303, 118] width 120 height 133
type textarea "hero.moveUp("
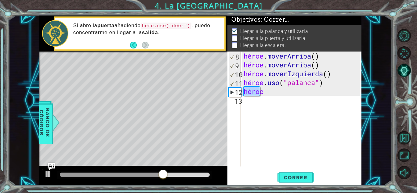
type textarea "h"
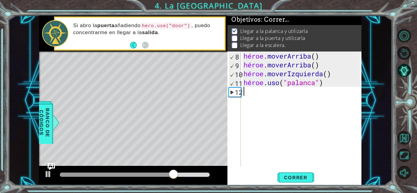
click at [333, 94] on div "héroe . [PERSON_NAME] ( ) héroe . [PERSON_NAME] ( ) héroe . moverIzquierda ( ) …" at bounding box center [302, 118] width 121 height 133
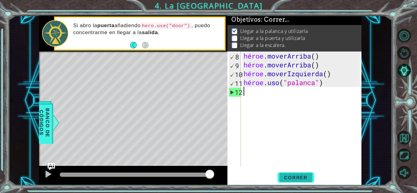
click at [298, 180] on font "Correr" at bounding box center [296, 178] width 24 height 6
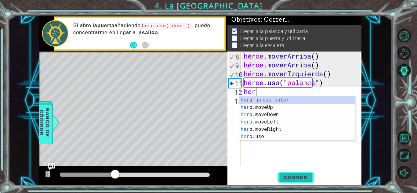
type textarea "hero"
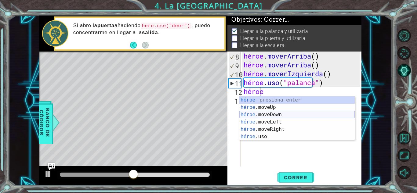
click at [275, 113] on div "héroe presiona enter héroe .moveUp Presione Enter héroe .moveDown Presione Ente…" at bounding box center [296, 125] width 115 height 59
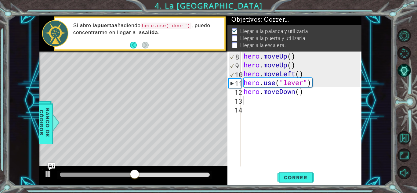
scroll to position [0, 0]
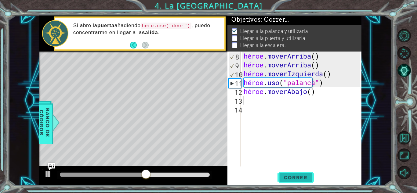
click at [296, 177] on font "Correr" at bounding box center [296, 178] width 24 height 6
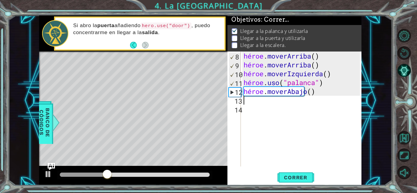
click at [254, 100] on div "héroe . [PERSON_NAME] ( ) héroe . [PERSON_NAME] ( ) héroe . moverIzquierda ( ) …" at bounding box center [302, 118] width 121 height 133
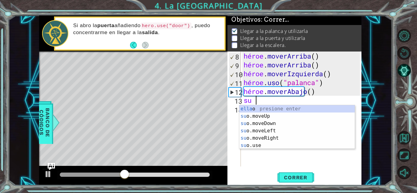
type textarea "heroe"
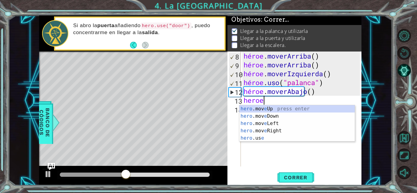
scroll to position [0, 1]
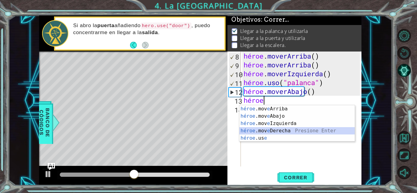
click at [282, 130] on div "héroe .mov e Arriba presiona enter héroe .mov e Abajo Presione Enter héroe .mov…" at bounding box center [296, 130] width 115 height 51
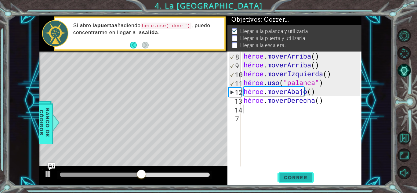
click at [305, 178] on font "Correr" at bounding box center [296, 178] width 24 height 6
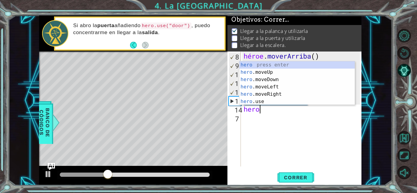
type textarea "herow"
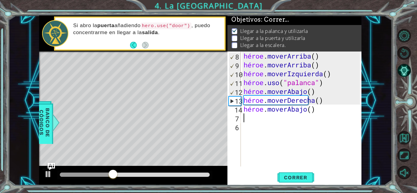
type textarea "e"
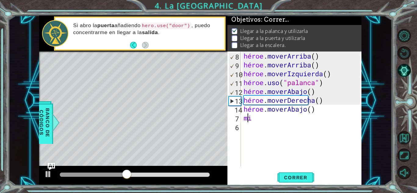
click at [283, 121] on div "héroe . [PERSON_NAME] ( ) héroe . [PERSON_NAME] ( ) héroe . moverIzquierda ( ) …" at bounding box center [302, 118] width 121 height 133
type textarea "e"
drag, startPoint x: 143, startPoint y: 172, endPoint x: 99, endPoint y: 178, distance: 44.0
click at [99, 178] on div at bounding box center [98, 174] width 11 height 11
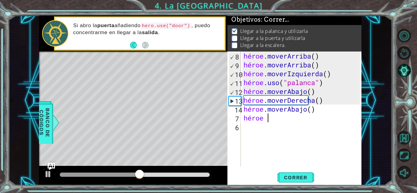
type textarea "heroe"
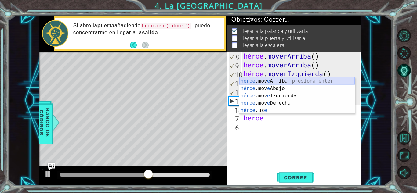
click at [279, 78] on div "héroe .mov e Arriba presiona enter héroe .mov e Abajo Presione Enter héroe .mov…" at bounding box center [296, 103] width 115 height 51
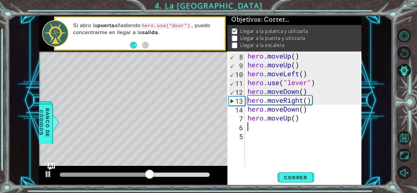
scroll to position [0, 0]
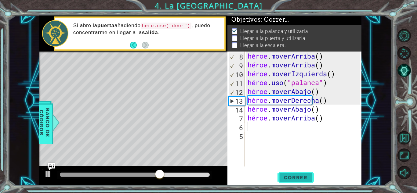
click at [298, 175] on font "Correr" at bounding box center [296, 178] width 24 height 6
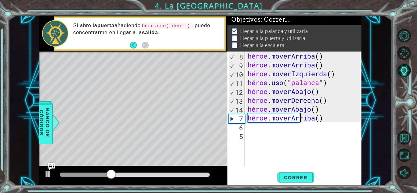
click at [324, 117] on div "héroe . [PERSON_NAME] ( ) héroe . [PERSON_NAME] ( ) héroe . moverIzquierda ( ) …" at bounding box center [304, 118] width 117 height 133
click at [326, 118] on div "héroe . [PERSON_NAME] ( ) héroe . [PERSON_NAME] ( ) héroe . moverIzquierda ( ) …" at bounding box center [304, 118] width 117 height 133
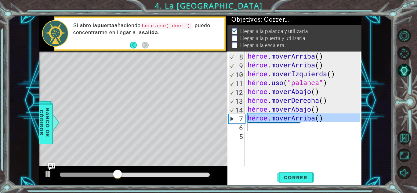
click at [326, 118] on div "héroe . [PERSON_NAME] ( ) héroe . [PERSON_NAME] ( ) héroe . moverIzquierda ( ) …" at bounding box center [304, 118] width 117 height 133
type textarea "hero.moveUp()"
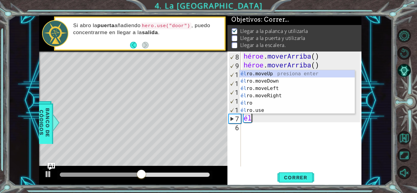
type textarea "h"
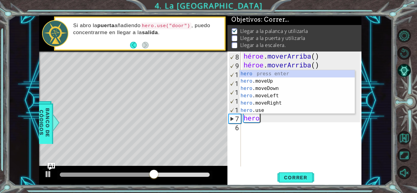
type textarea "heroe"
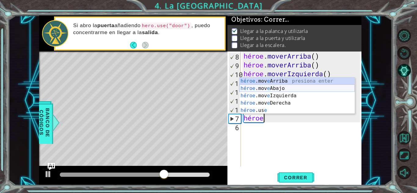
click at [291, 86] on div "héroe .mov e Arriba presiona enter héroe .mov e Abajo Presione Enter héroe .mov…" at bounding box center [296, 103] width 115 height 51
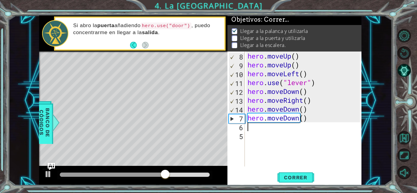
scroll to position [0, 0]
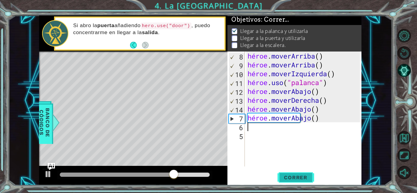
click at [298, 177] on font "Correr" at bounding box center [296, 178] width 24 height 6
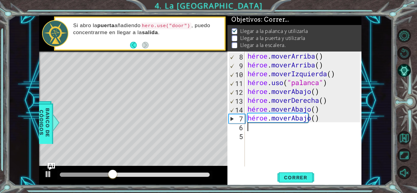
click at [312, 123] on div "héroe . [PERSON_NAME] ( ) héroe . [PERSON_NAME] ( ) héroe . moverIzquierda ( ) …" at bounding box center [304, 118] width 117 height 133
click at [311, 120] on div "héroe . [PERSON_NAME] ( ) héroe . [PERSON_NAME] ( ) héroe . moverIzquierda ( ) …" at bounding box center [304, 118] width 117 height 133
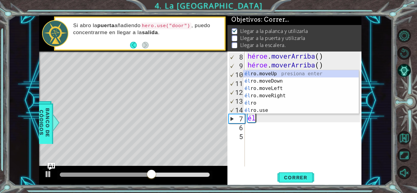
type textarea "h"
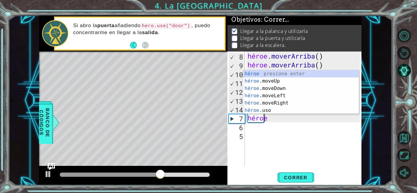
type textarea "heroe"
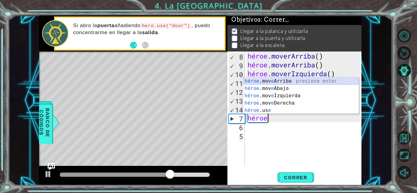
click at [284, 78] on div "héroe .mov e Arriba presiona enter héroe .mov e Abajo Presione Enter héroe .mov…" at bounding box center [300, 103] width 115 height 51
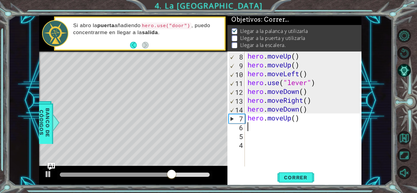
scroll to position [0, 0]
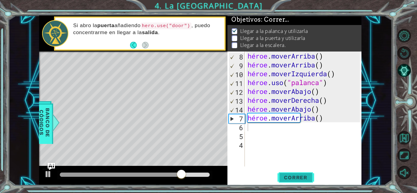
click at [287, 177] on font "Correr" at bounding box center [296, 178] width 24 height 6
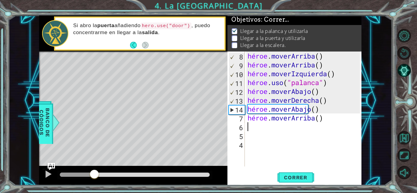
drag, startPoint x: 131, startPoint y: 173, endPoint x: 94, endPoint y: 167, distance: 36.9
click at [94, 167] on div at bounding box center [133, 176] width 188 height 20
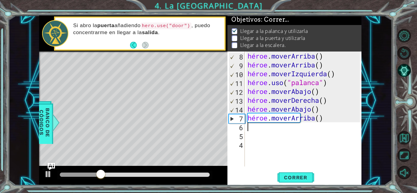
click at [318, 110] on div "héroe . [PERSON_NAME] ( ) héroe . [PERSON_NAME] ( ) héroe . moverIzquierda ( ) …" at bounding box center [304, 118] width 117 height 133
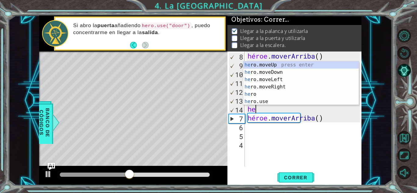
type textarea "h"
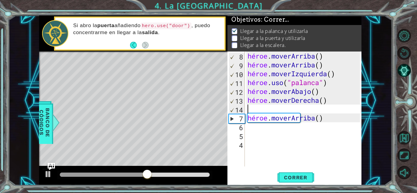
type textarea "he"
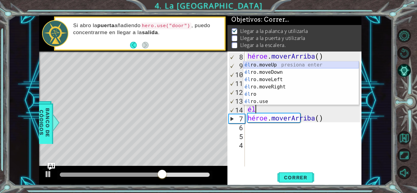
click at [295, 66] on div "él ro.moveUp presiona enter él ro.moveDown Presione Enter él ro.moveLeft Presio…" at bounding box center [300, 90] width 115 height 59
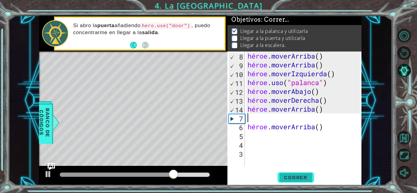
click at [287, 175] on font "Correr" at bounding box center [296, 178] width 24 height 6
